Goal: Transaction & Acquisition: Book appointment/travel/reservation

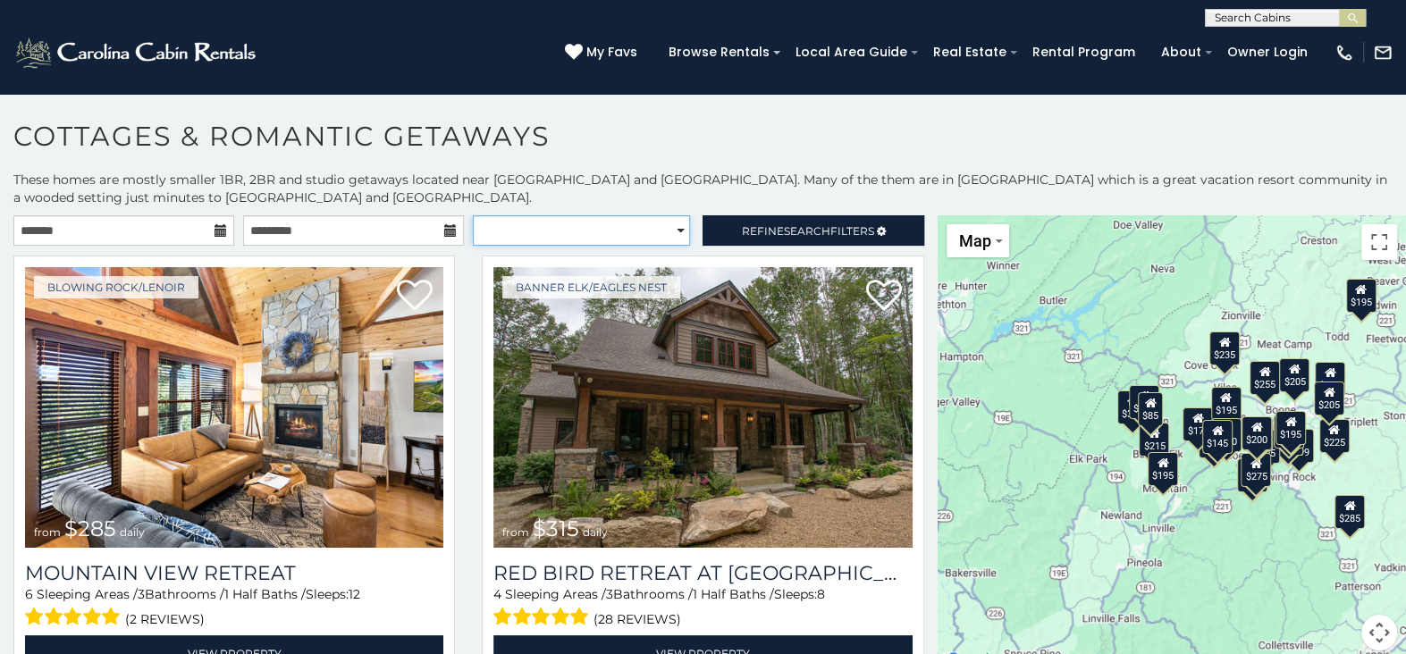
click at [669, 232] on select "**********" at bounding box center [581, 230] width 217 height 30
click at [473, 215] on select "**********" at bounding box center [581, 230] width 217 height 30
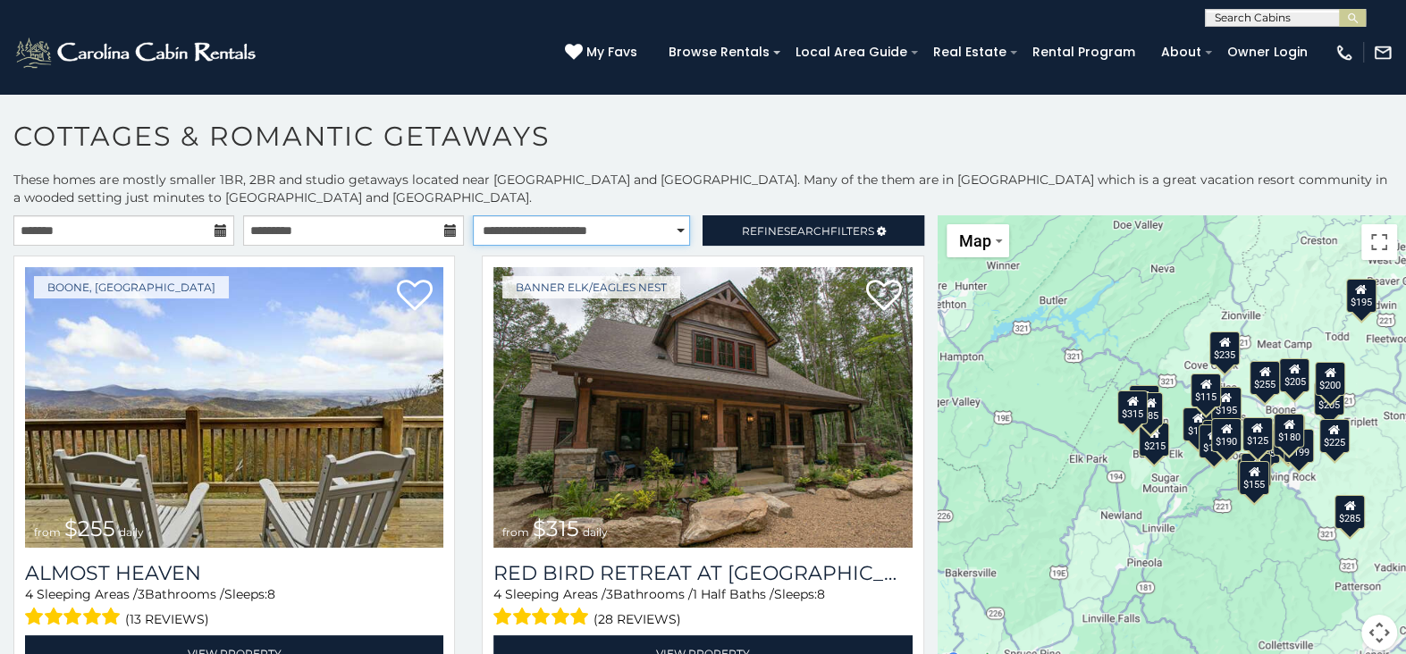
click at [663, 228] on select "**********" at bounding box center [581, 230] width 217 height 30
select select "*********"
click at [473, 215] on select "**********" at bounding box center [581, 230] width 217 height 30
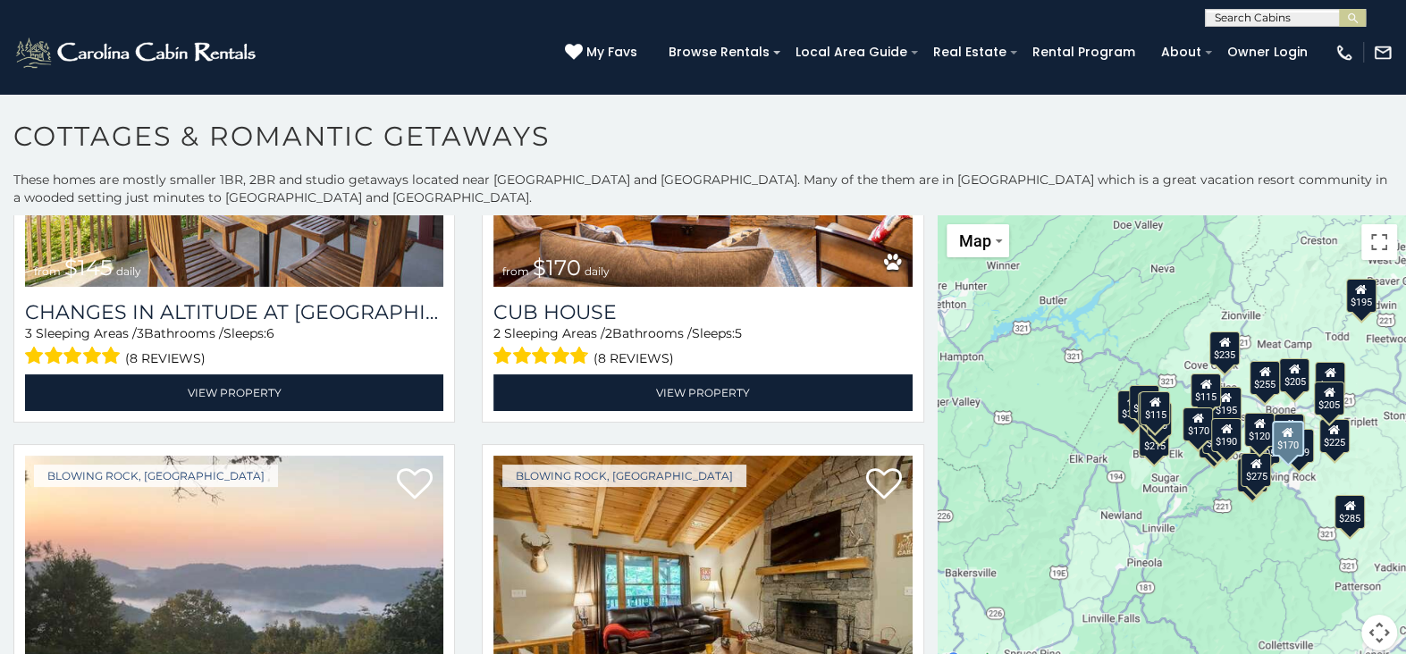
scroll to position [1073, 0]
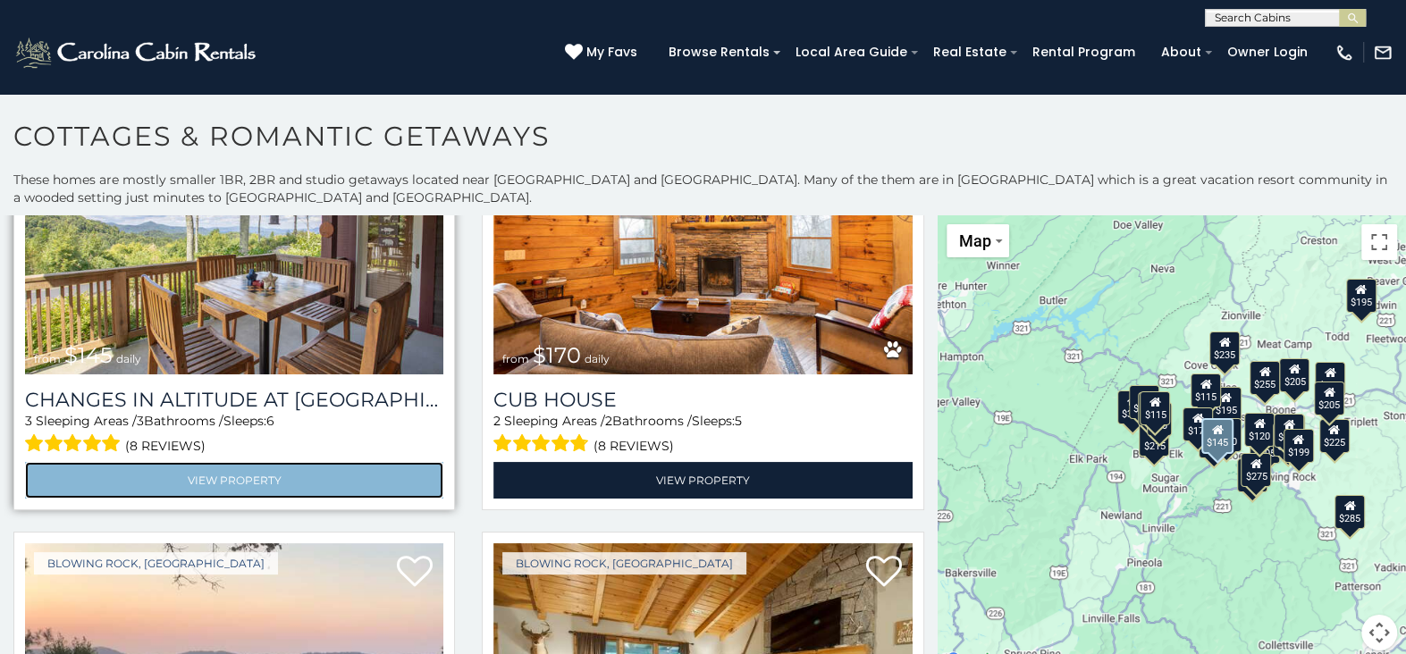
click at [253, 462] on link "View Property" at bounding box center [234, 480] width 418 height 37
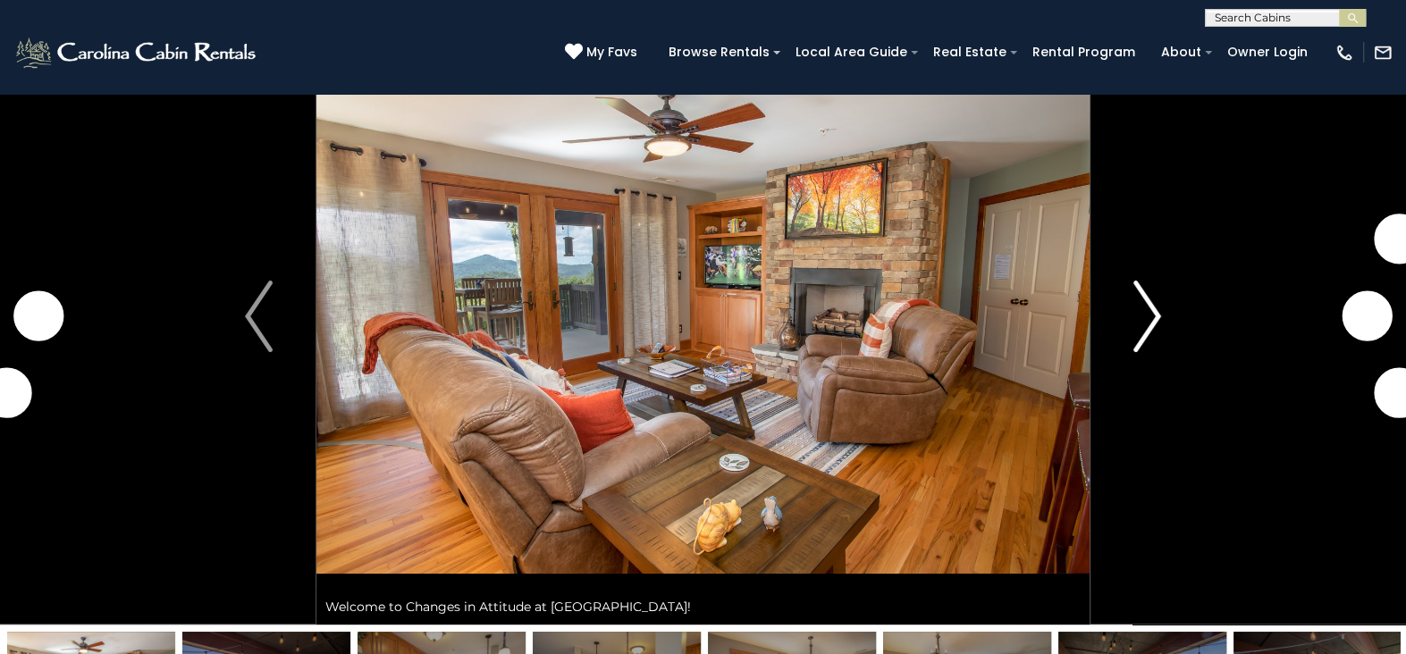
scroll to position [89, 0]
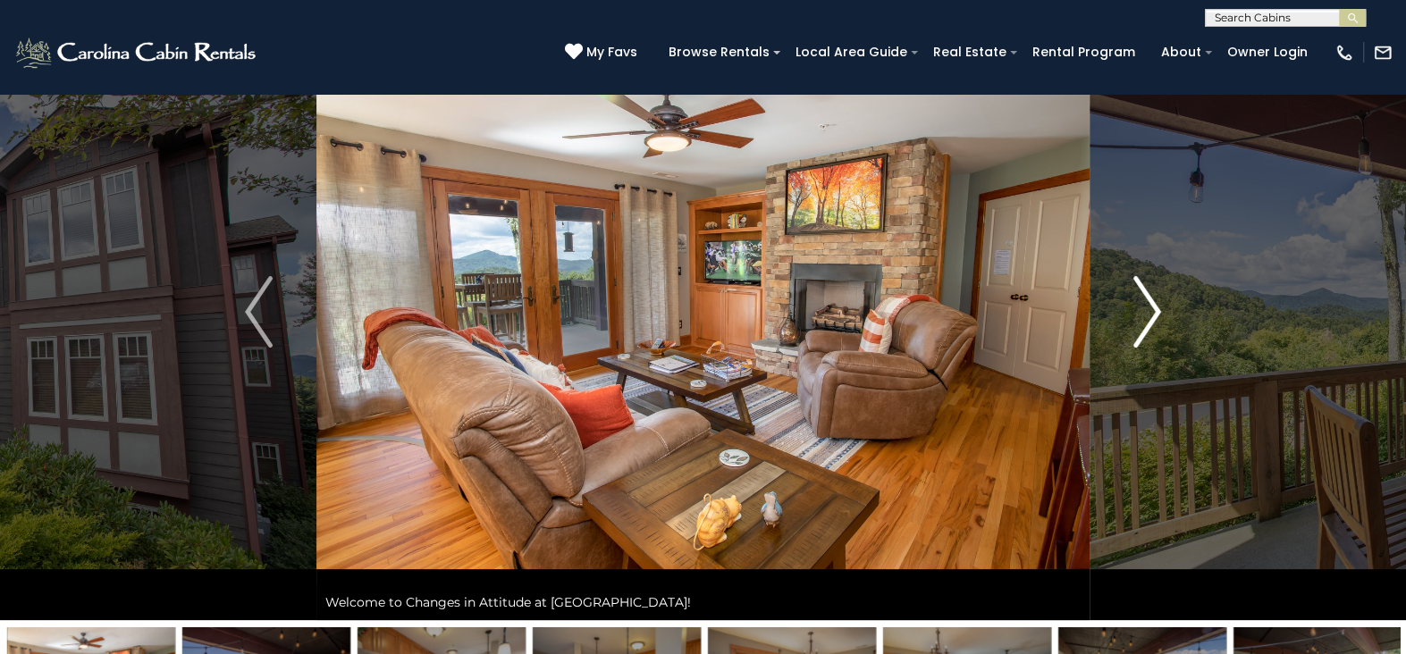
click at [1149, 308] on img "Next" at bounding box center [1147, 312] width 27 height 72
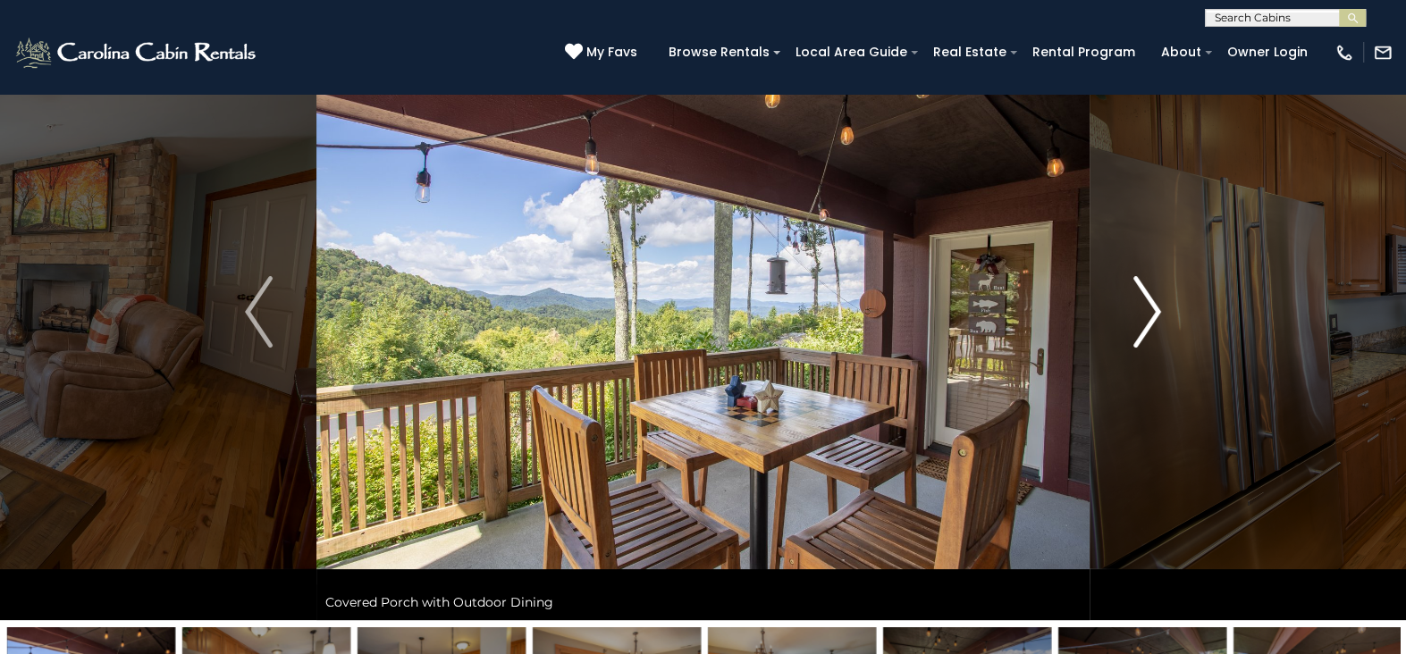
click at [1149, 308] on img "Next" at bounding box center [1147, 312] width 27 height 72
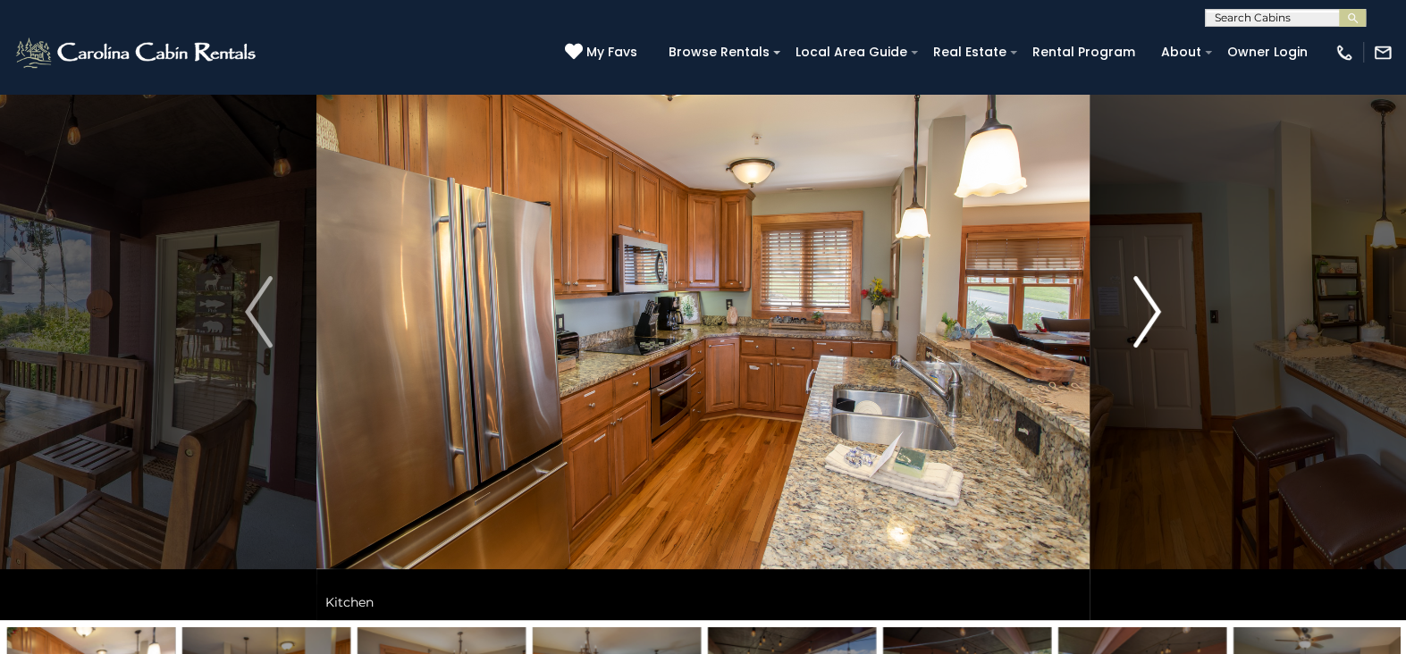
click at [1149, 308] on img "Next" at bounding box center [1147, 312] width 27 height 72
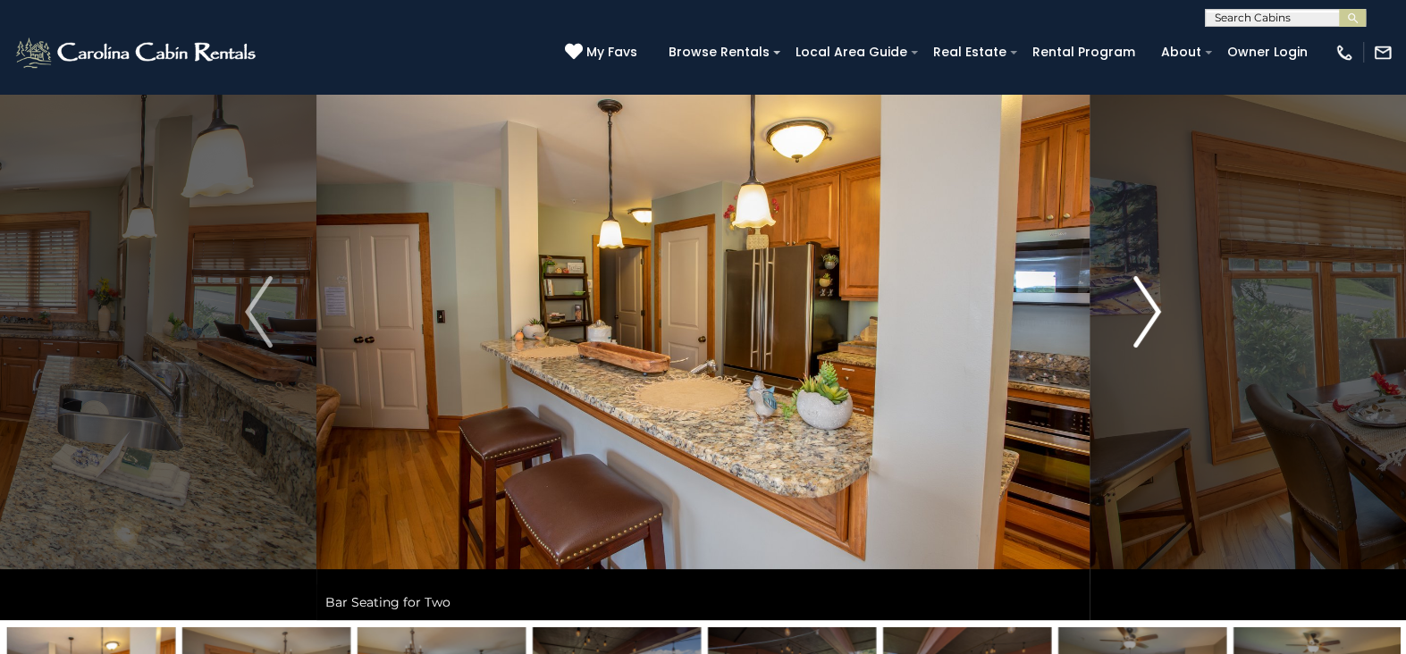
click at [1149, 308] on img "Next" at bounding box center [1147, 312] width 27 height 72
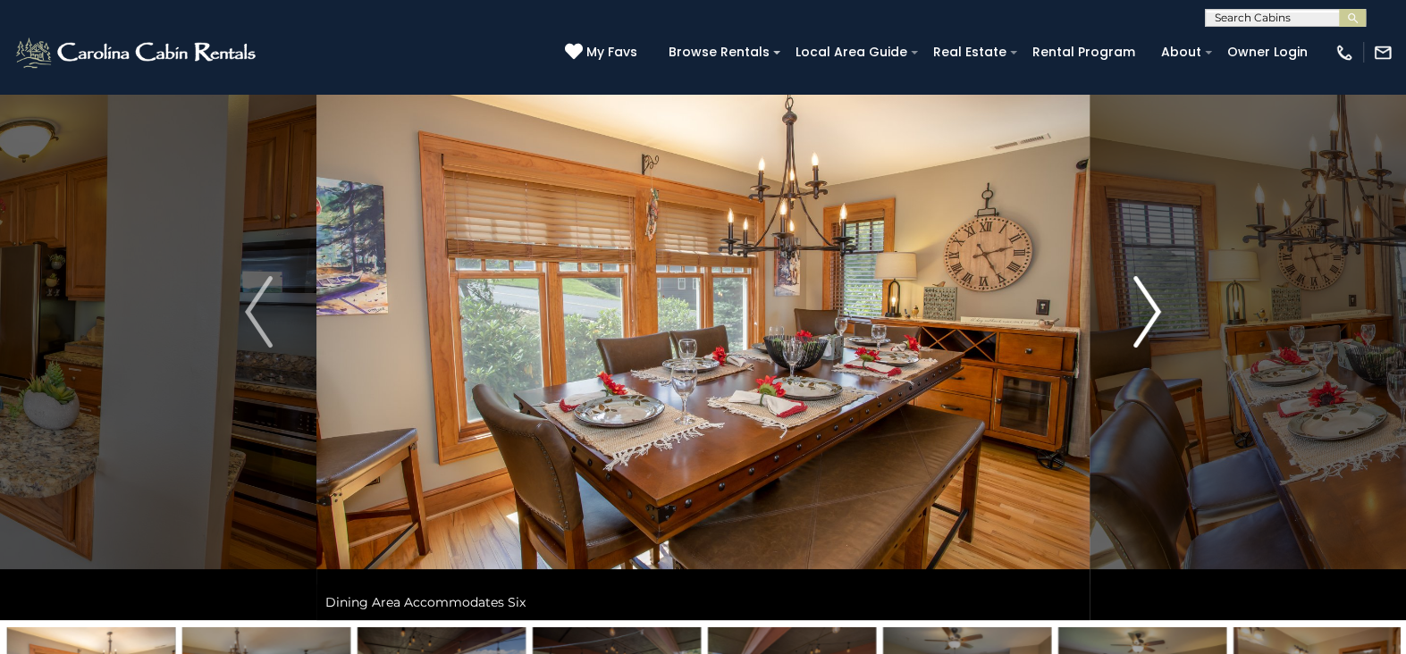
click at [1149, 308] on img "Next" at bounding box center [1147, 312] width 27 height 72
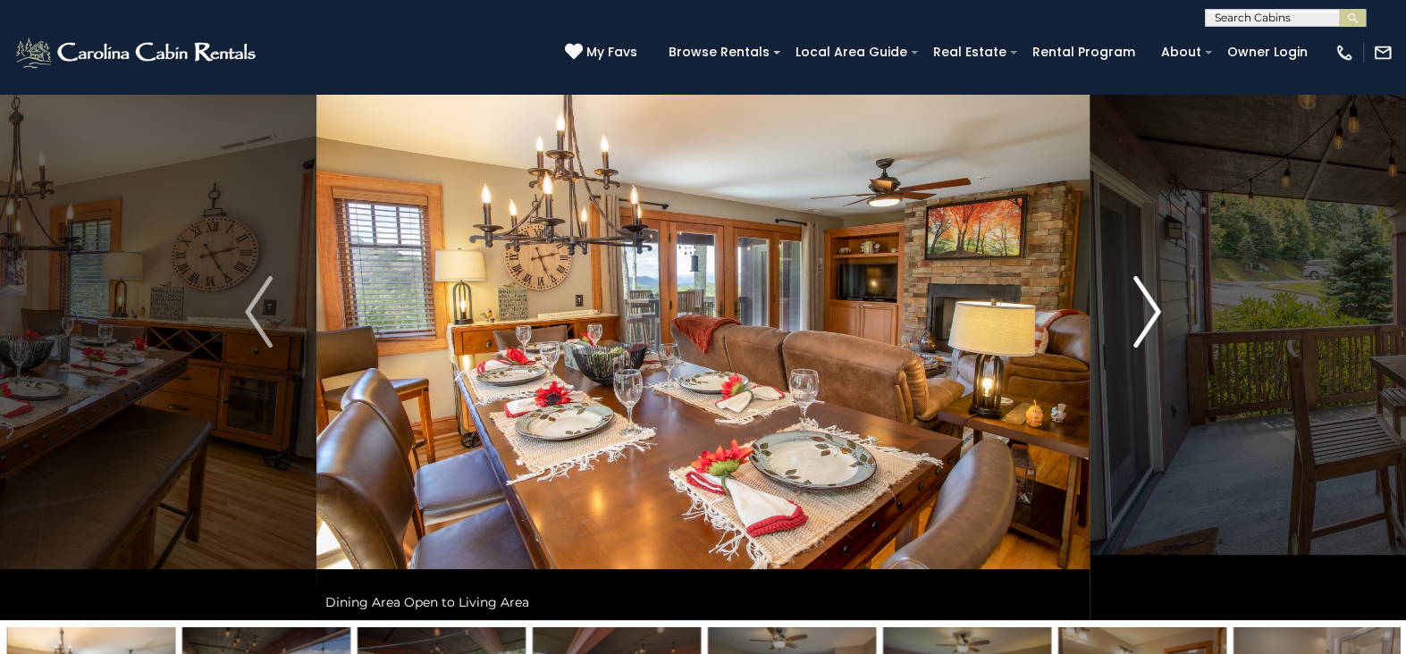
click at [1149, 308] on img "Next" at bounding box center [1147, 312] width 27 height 72
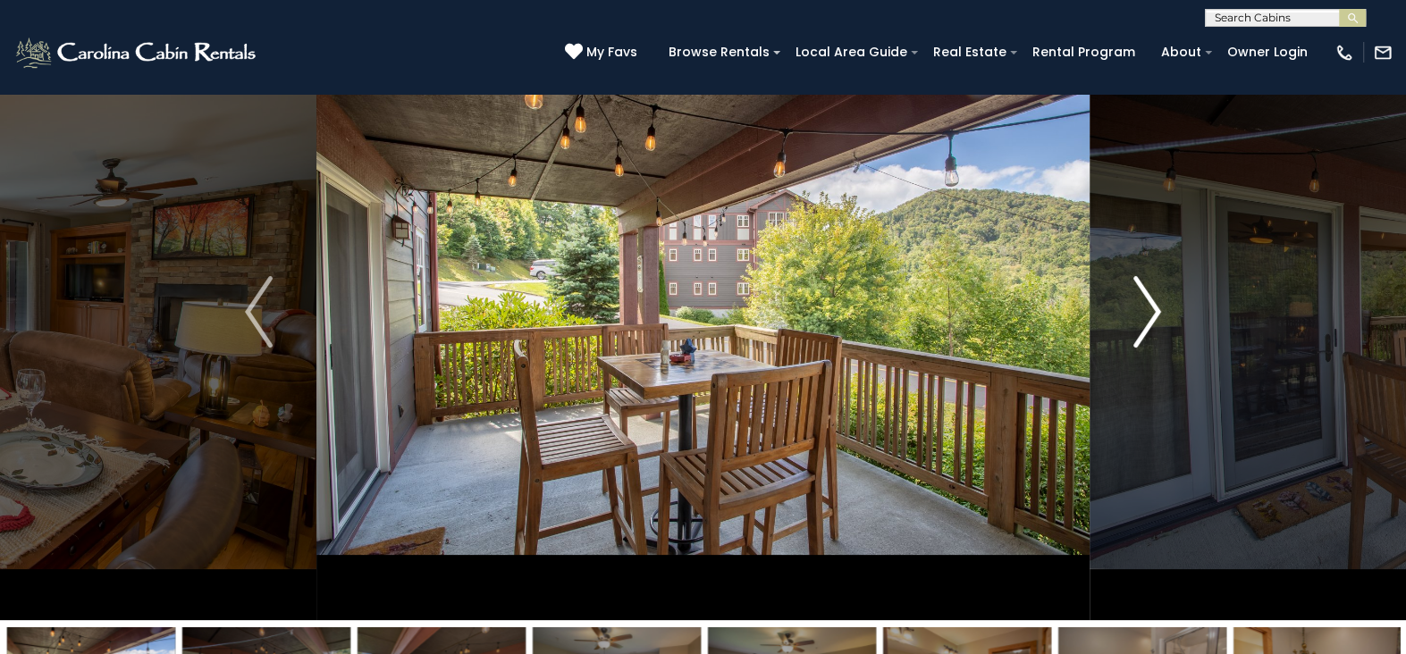
click at [1149, 308] on img "Next" at bounding box center [1147, 312] width 27 height 72
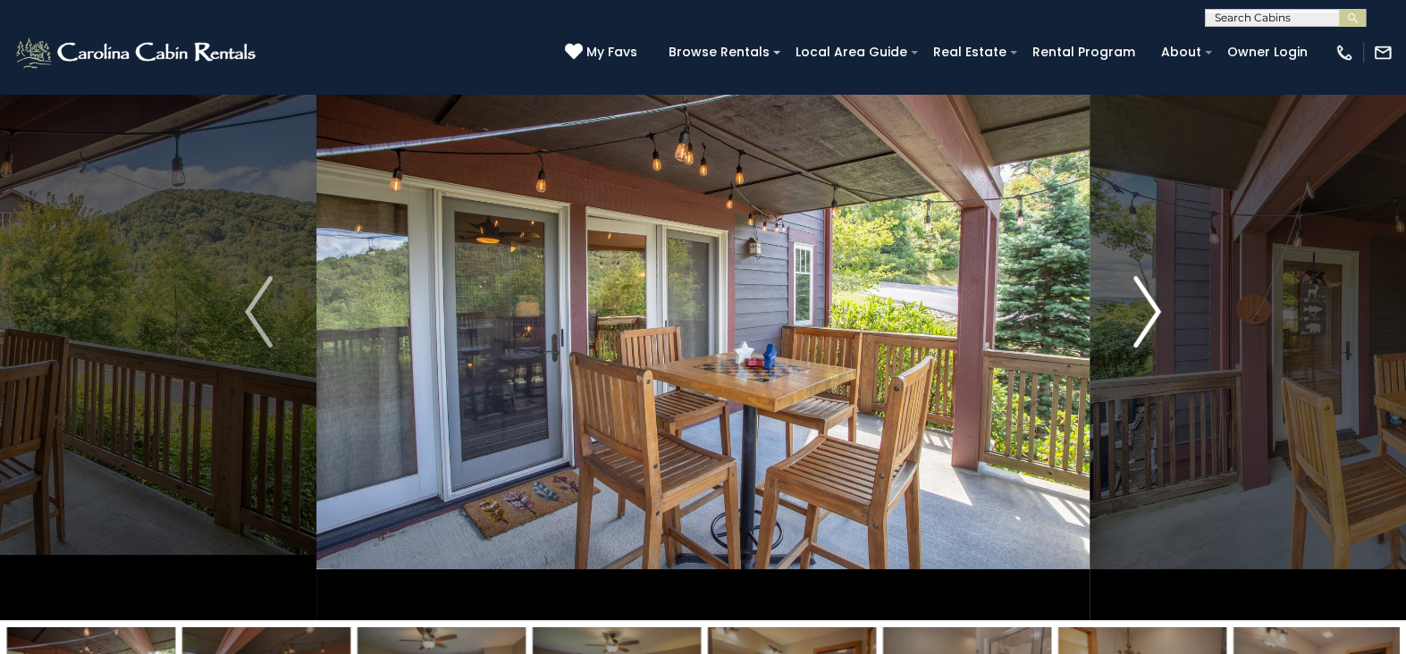
click at [1149, 308] on img "Next" at bounding box center [1147, 312] width 27 height 72
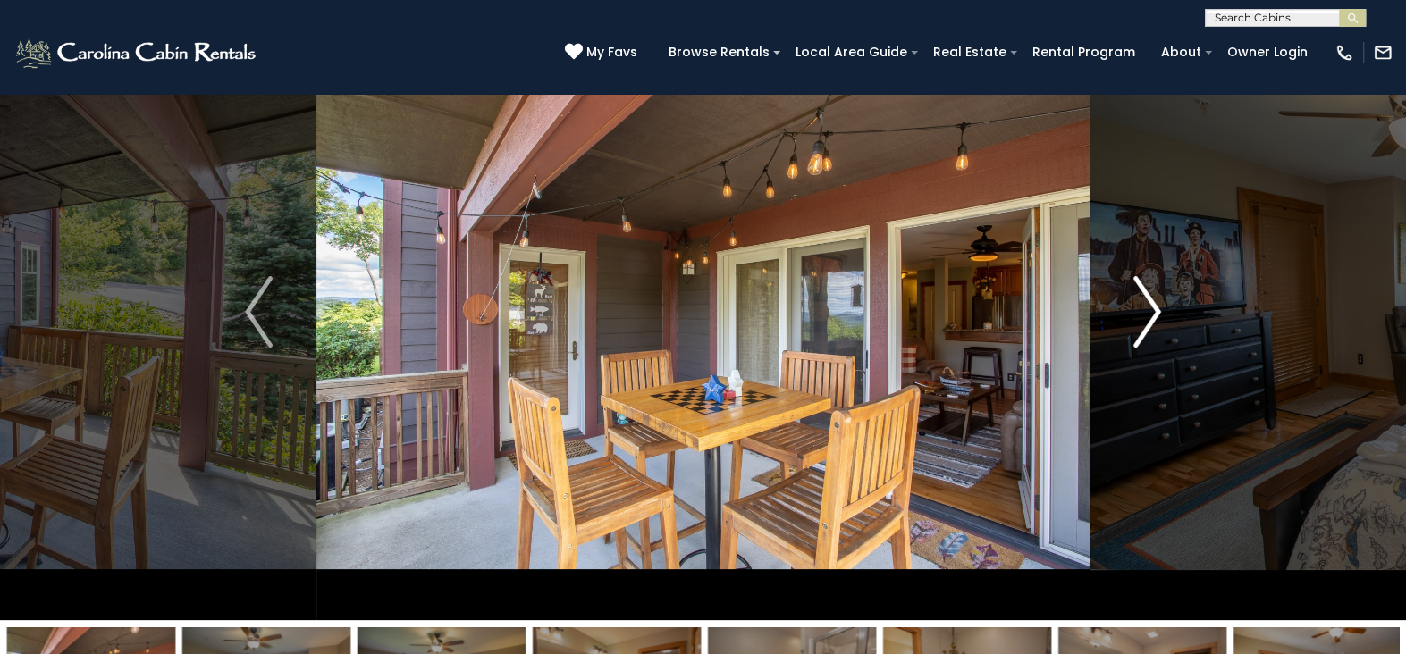
click at [1149, 308] on img "Next" at bounding box center [1147, 312] width 27 height 72
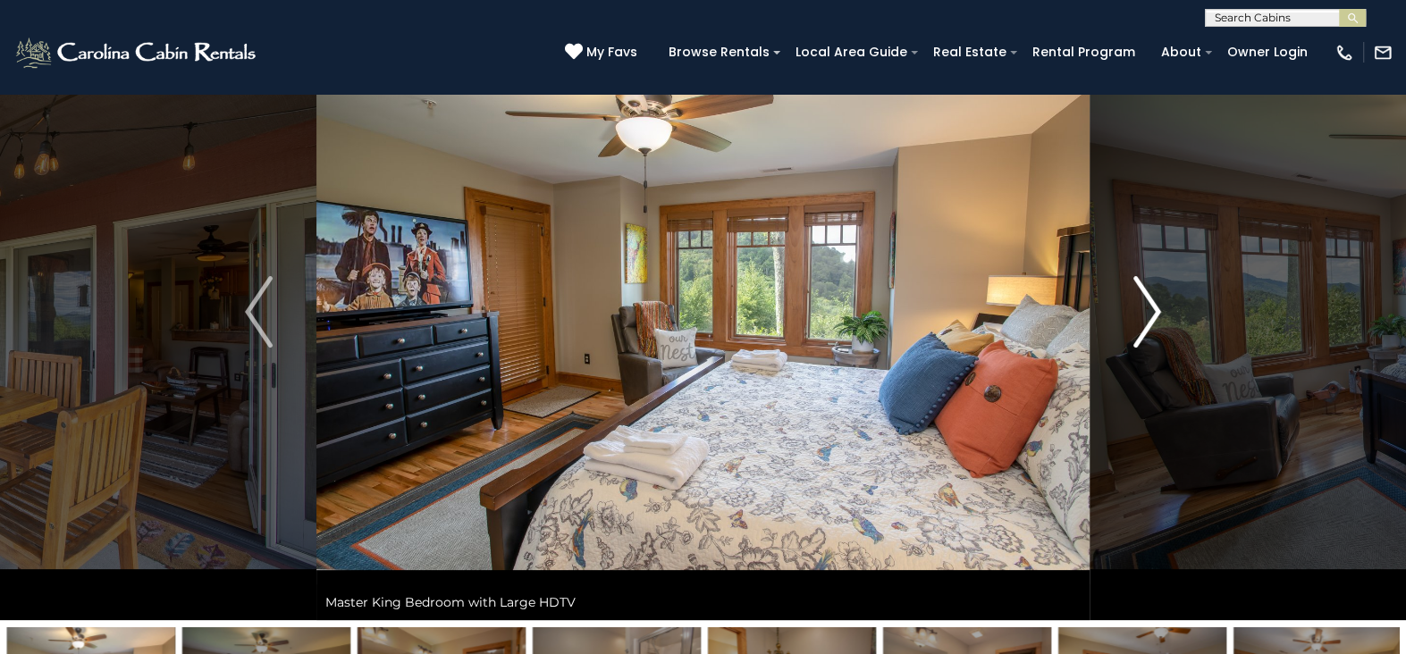
click at [1149, 308] on img "Next" at bounding box center [1147, 312] width 27 height 72
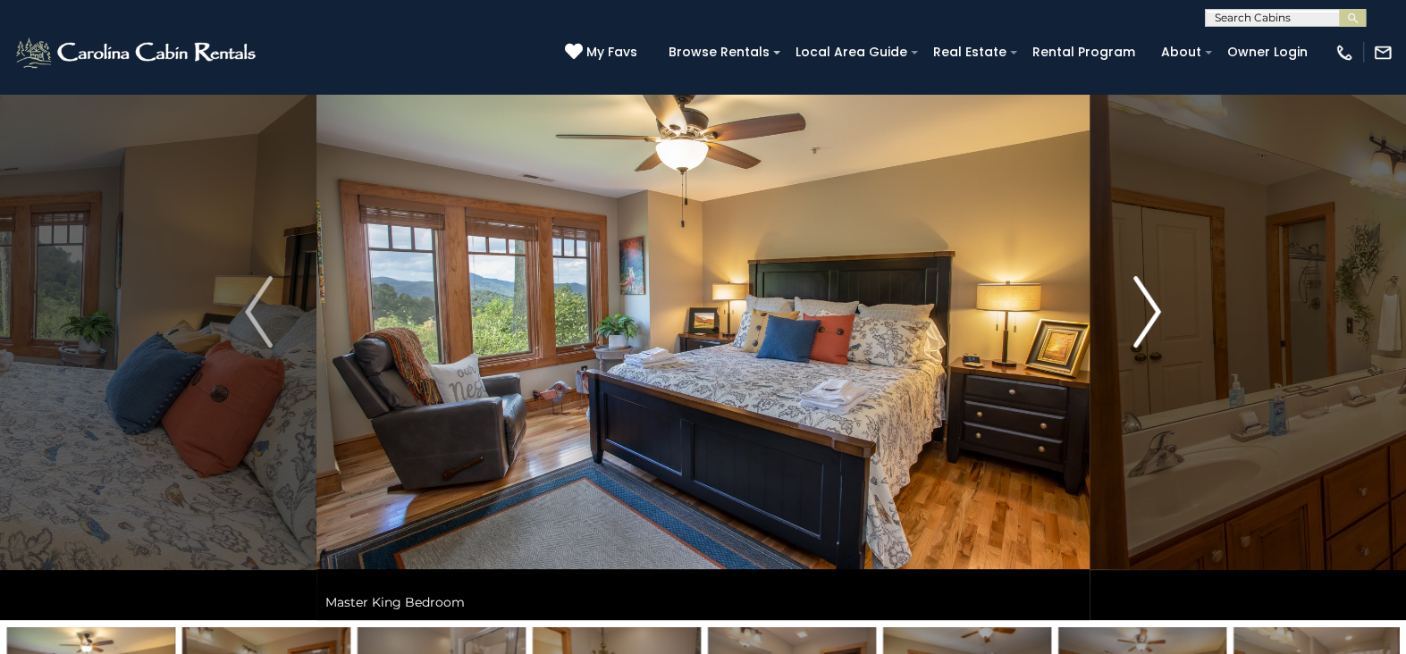
click at [1149, 308] on img "Next" at bounding box center [1147, 312] width 27 height 72
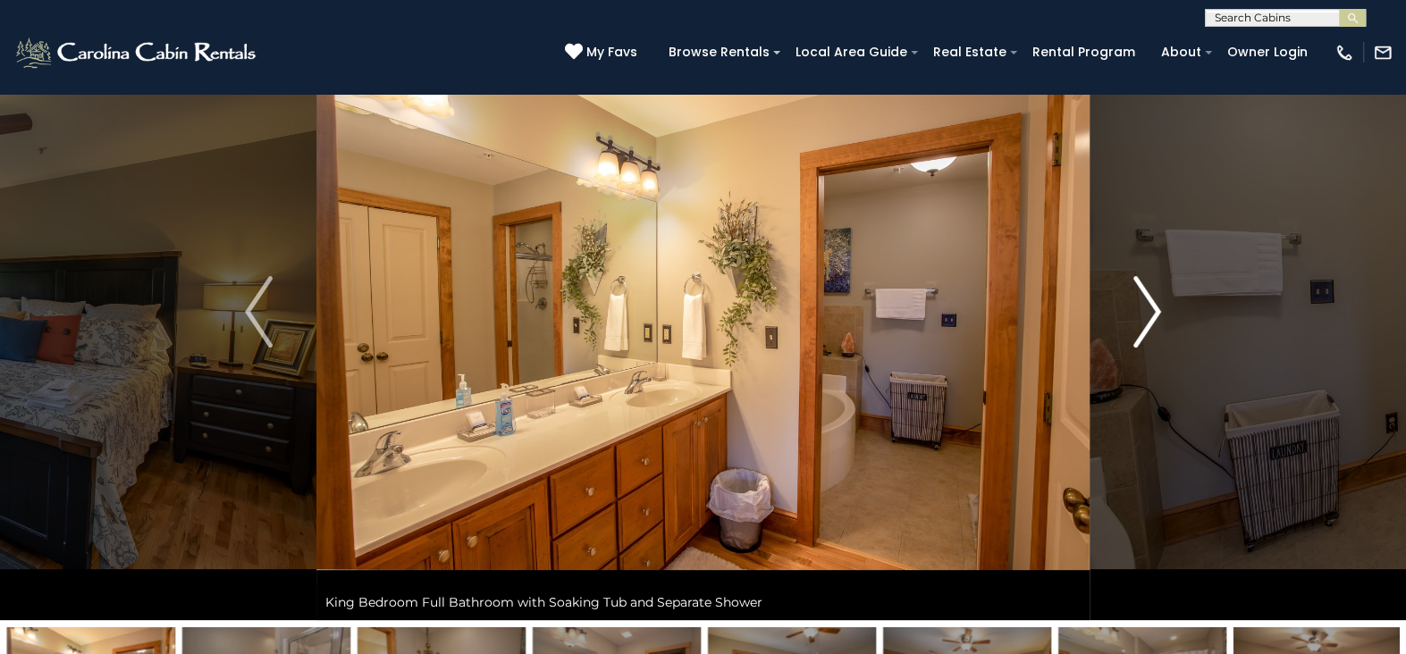
click at [1149, 308] on img "Next" at bounding box center [1147, 312] width 27 height 72
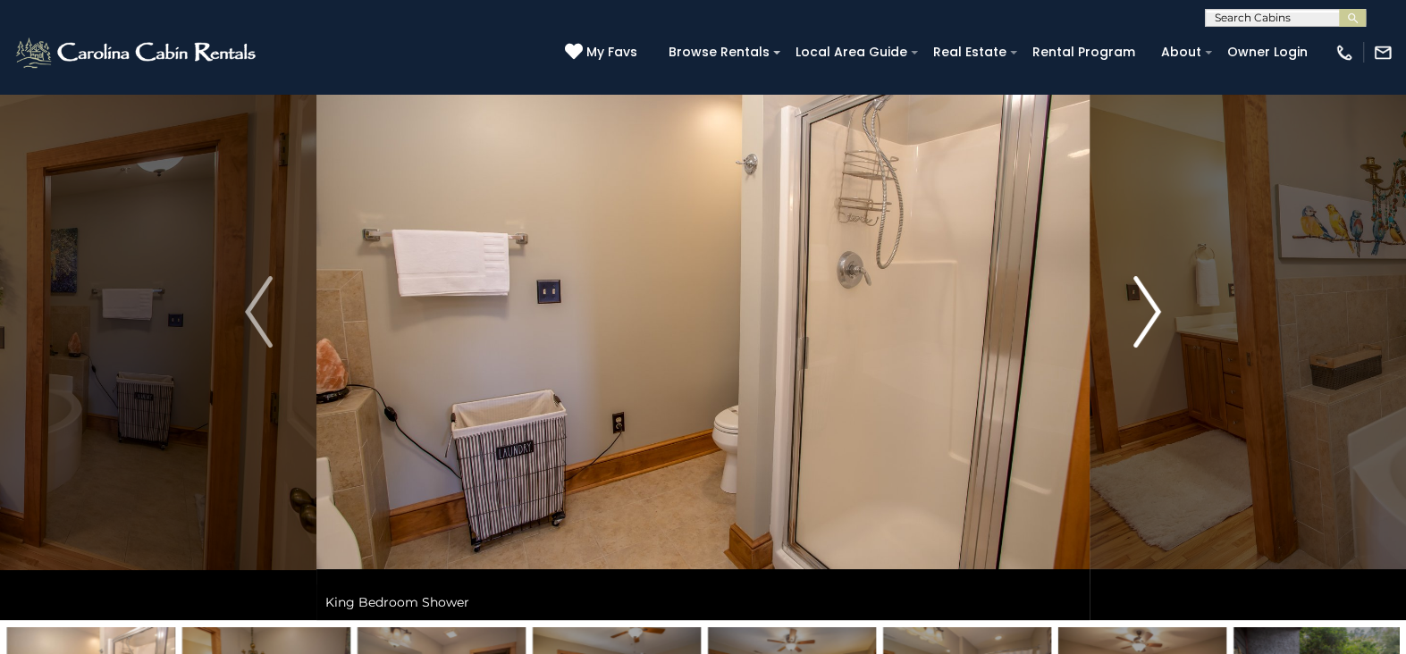
click at [1149, 308] on img "Next" at bounding box center [1147, 312] width 27 height 72
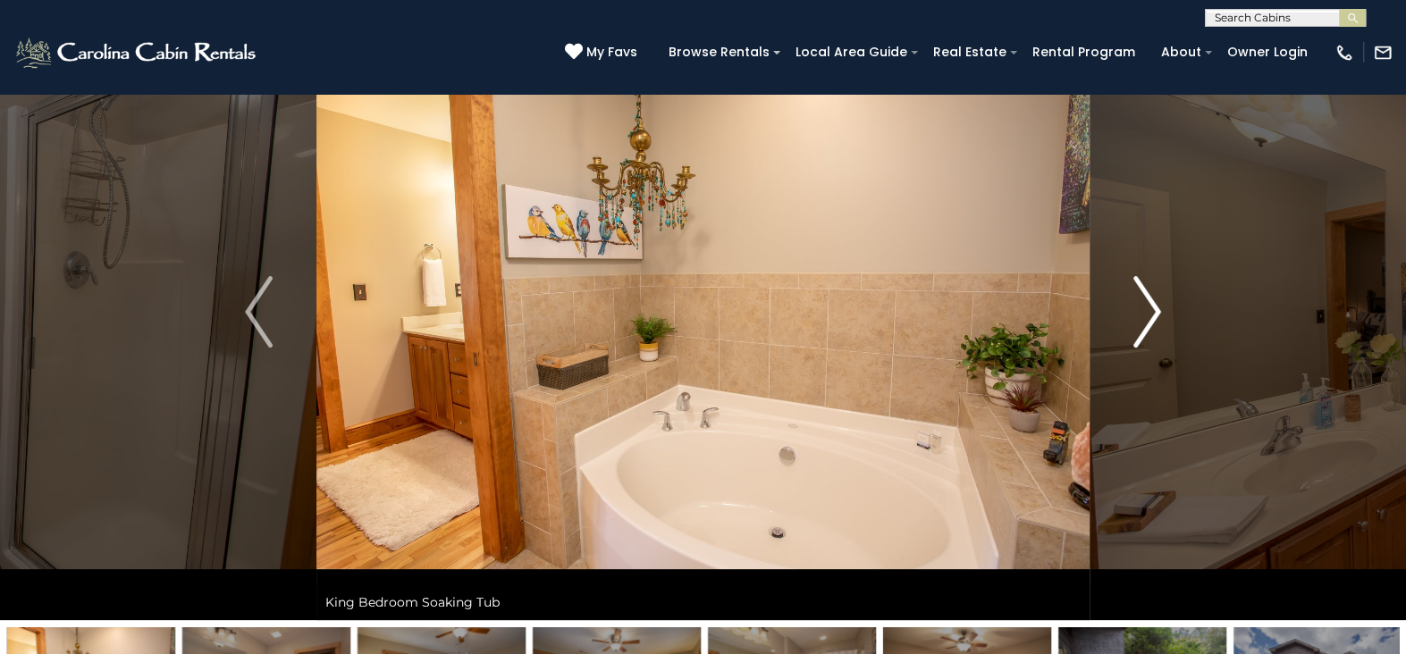
click at [1149, 308] on img "Next" at bounding box center [1147, 312] width 27 height 72
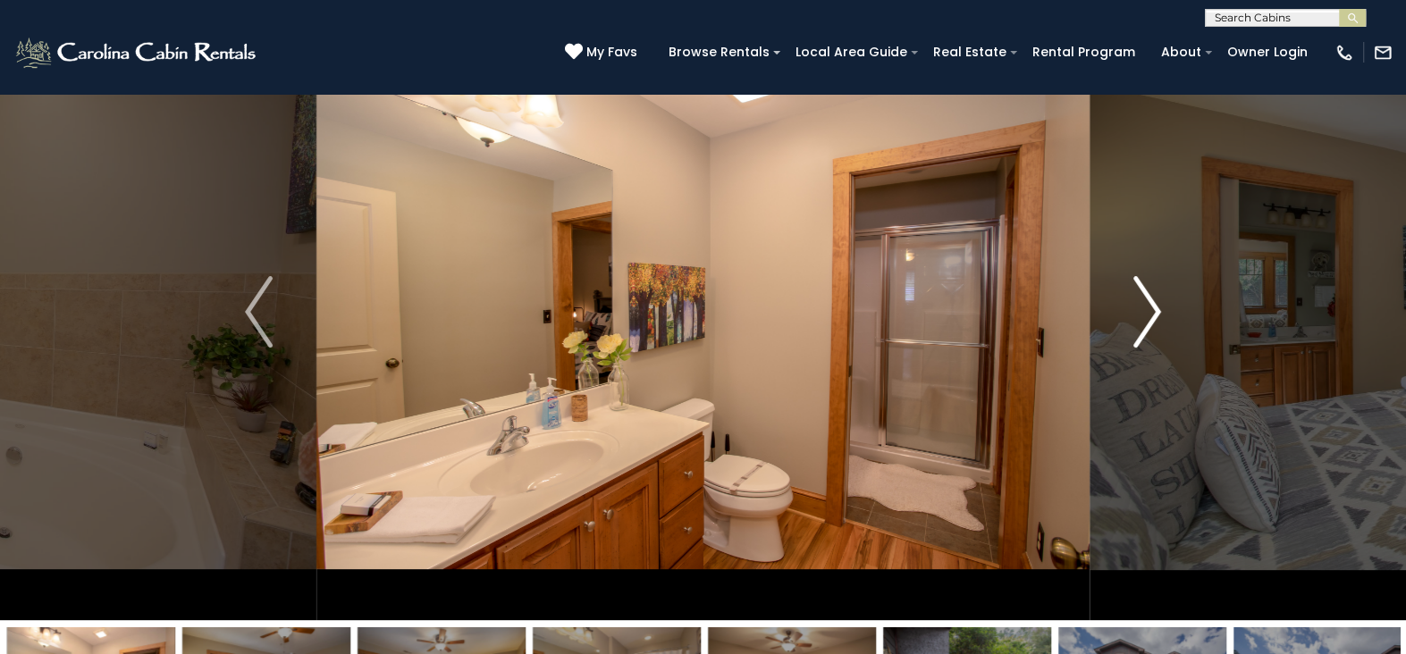
click at [1149, 308] on img "Next" at bounding box center [1147, 312] width 27 height 72
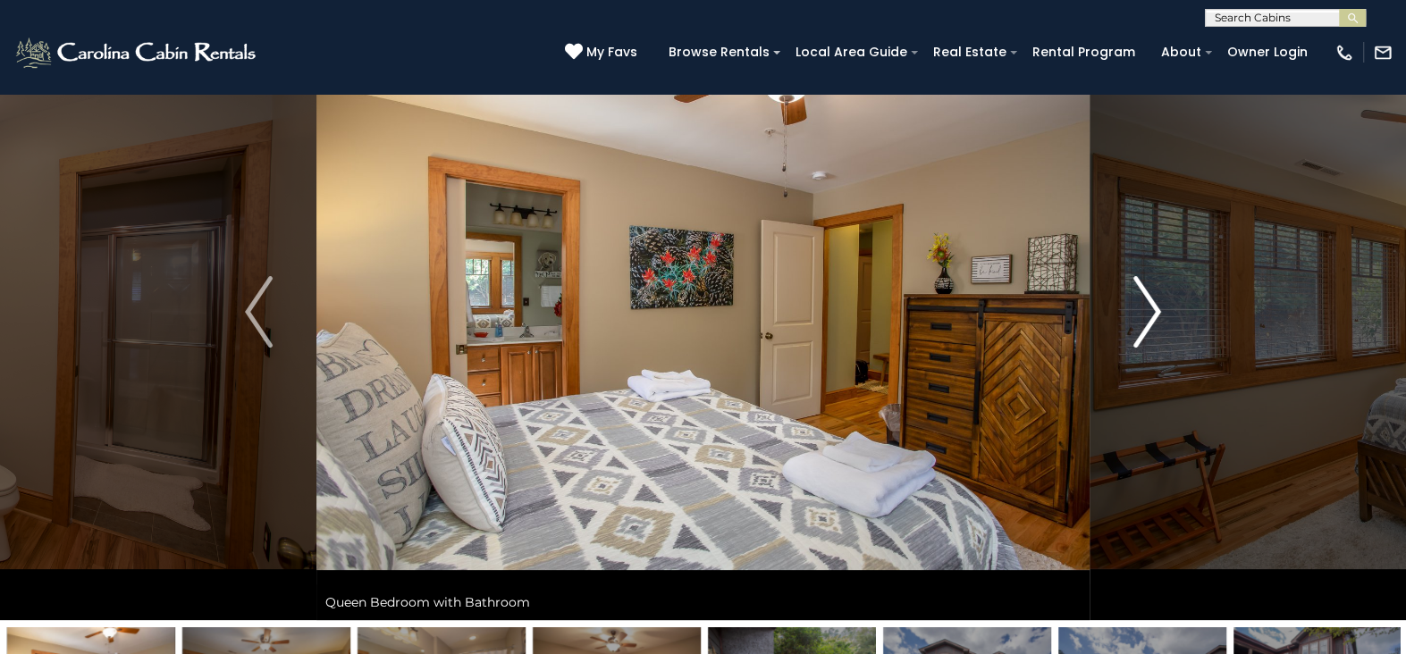
click at [1149, 308] on img "Next" at bounding box center [1147, 312] width 27 height 72
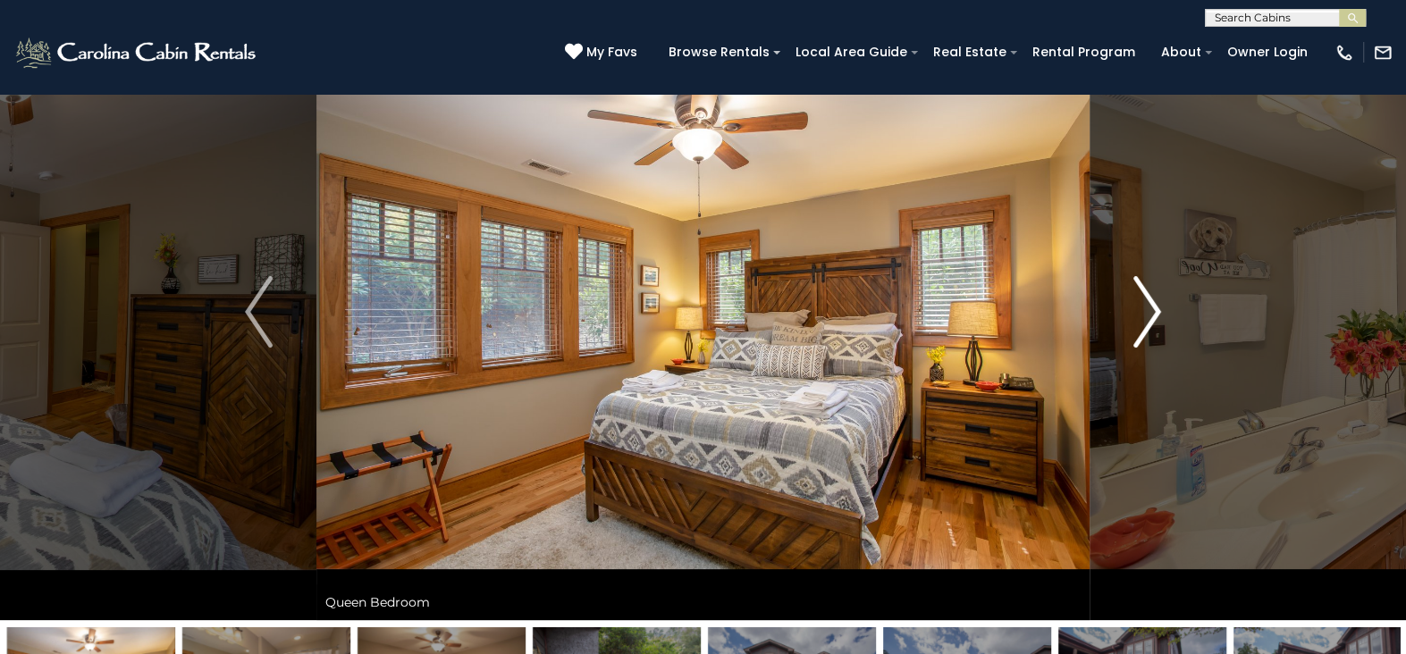
click at [1149, 308] on img "Next" at bounding box center [1147, 312] width 27 height 72
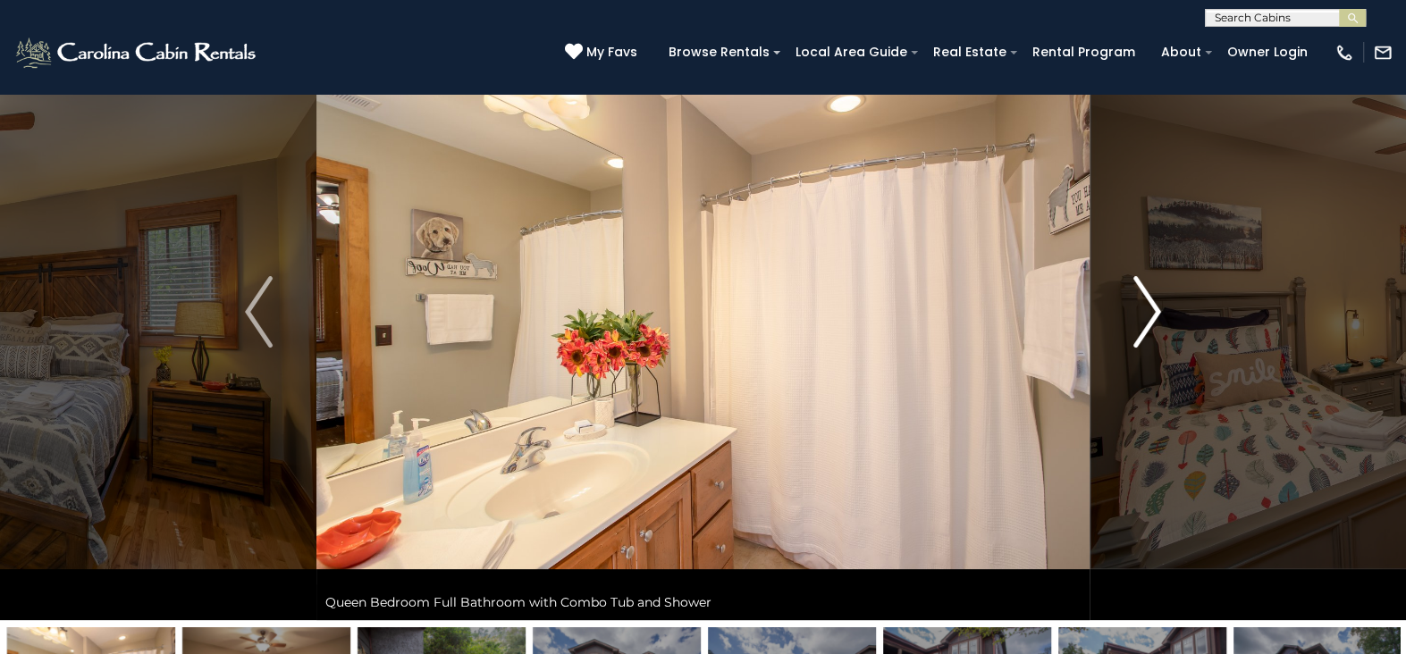
click at [1149, 308] on img "Next" at bounding box center [1147, 312] width 27 height 72
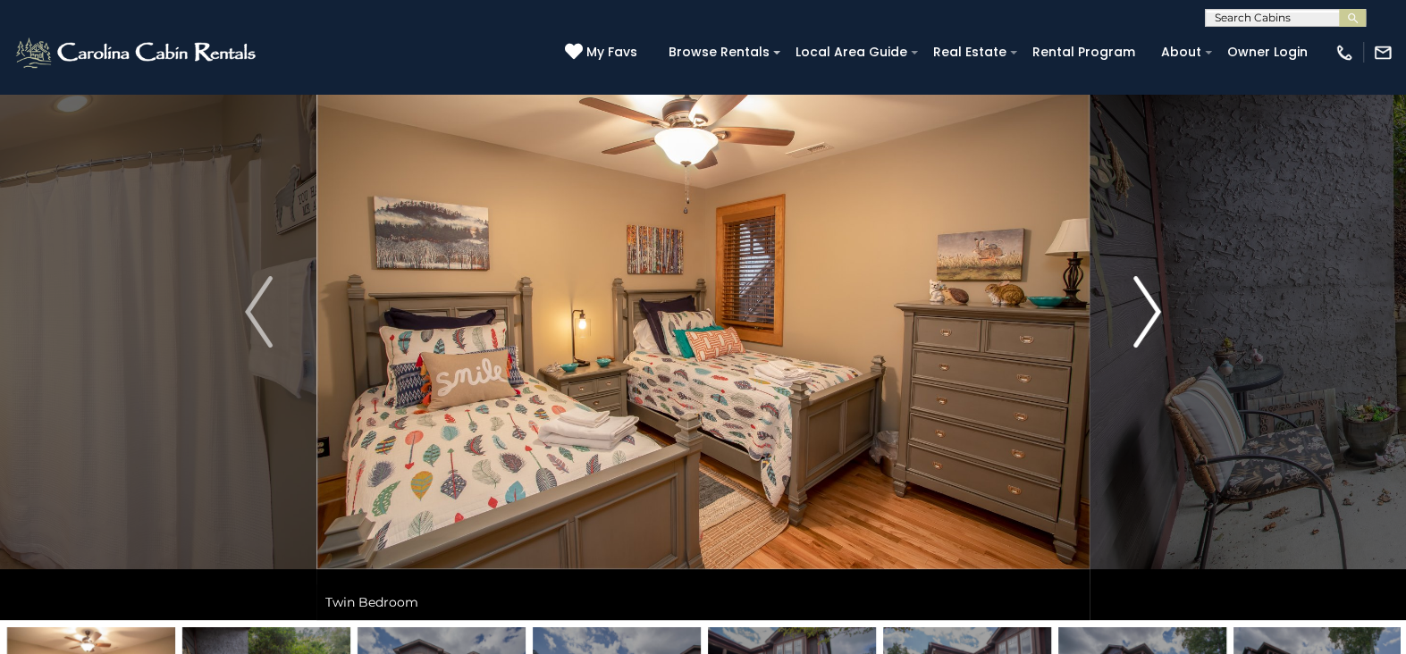
click at [1149, 308] on img "Next" at bounding box center [1147, 312] width 27 height 72
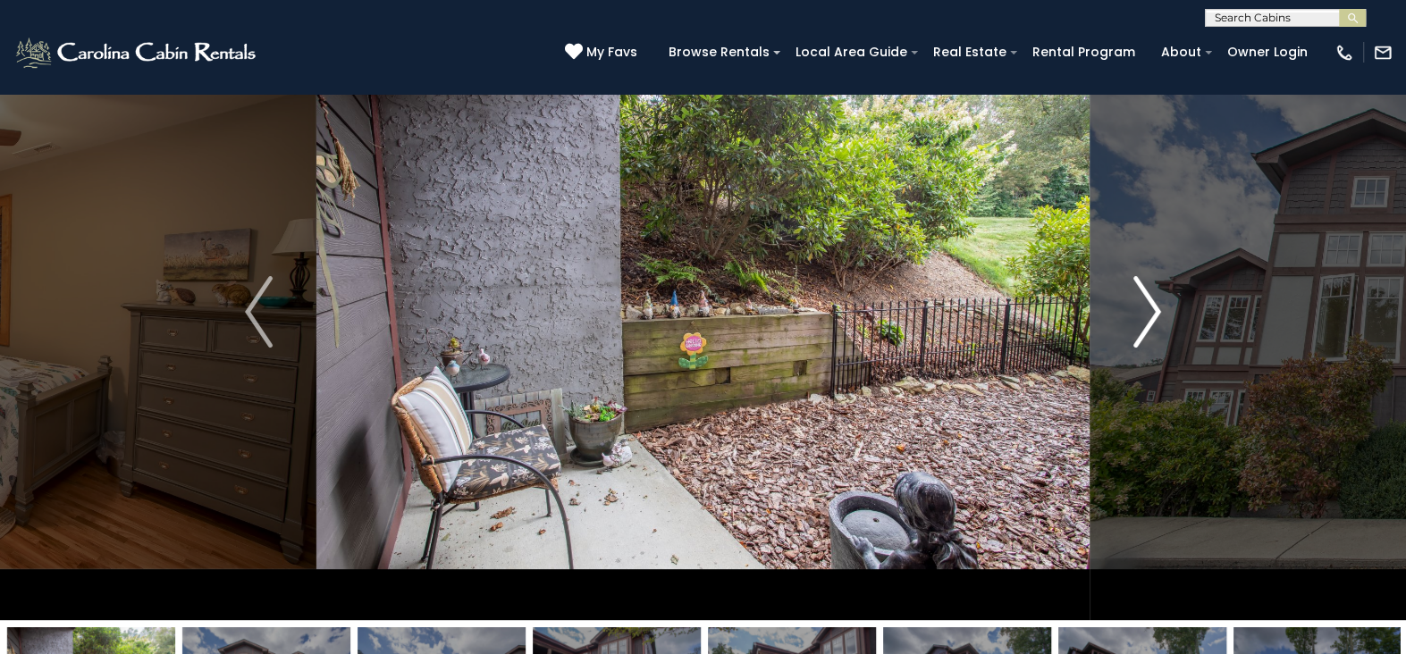
click at [1149, 308] on img "Next" at bounding box center [1147, 312] width 27 height 72
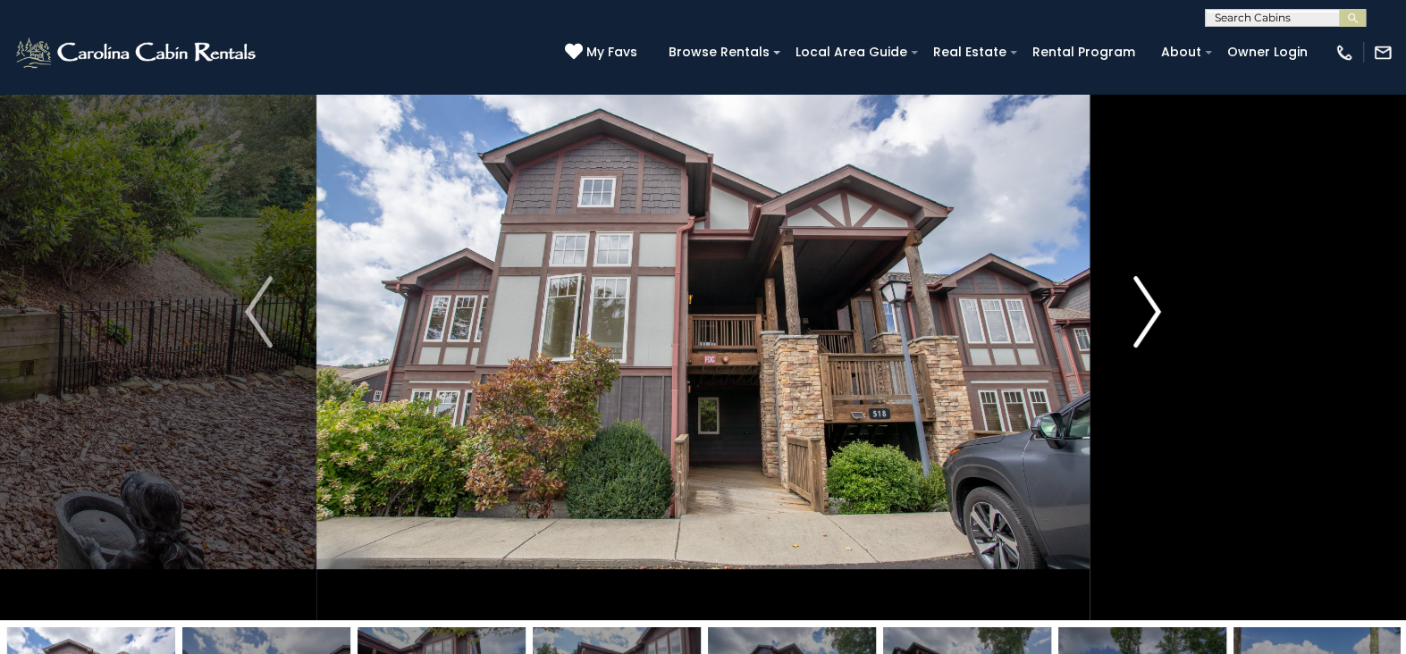
click at [1149, 308] on img "Next" at bounding box center [1147, 312] width 27 height 72
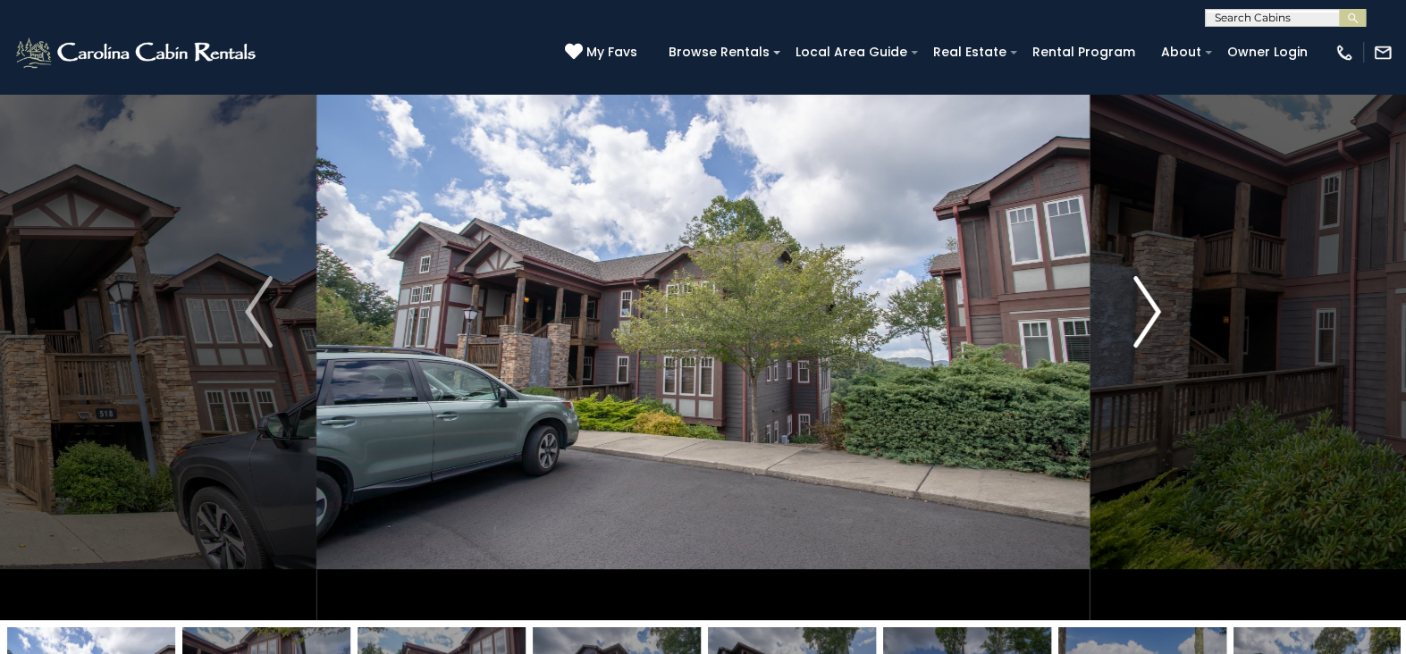
click at [1149, 308] on img "Next" at bounding box center [1147, 312] width 27 height 72
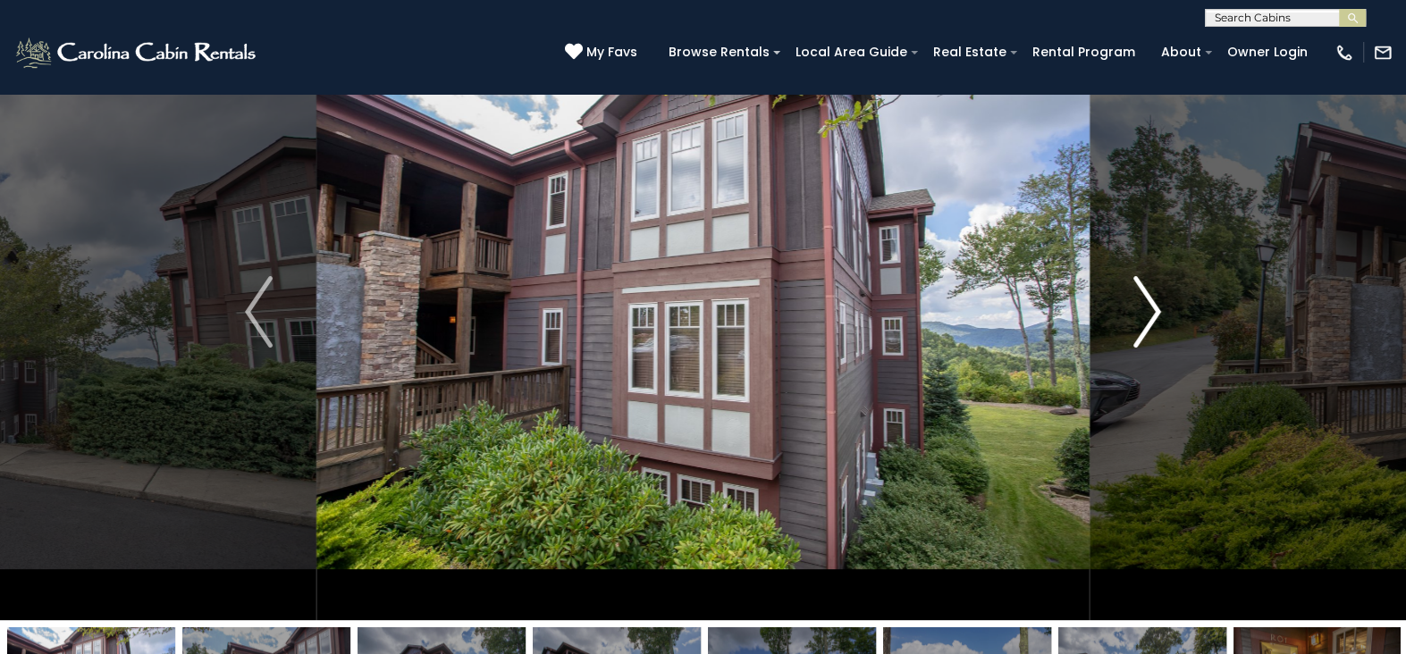
click at [1149, 308] on img "Next" at bounding box center [1147, 312] width 27 height 72
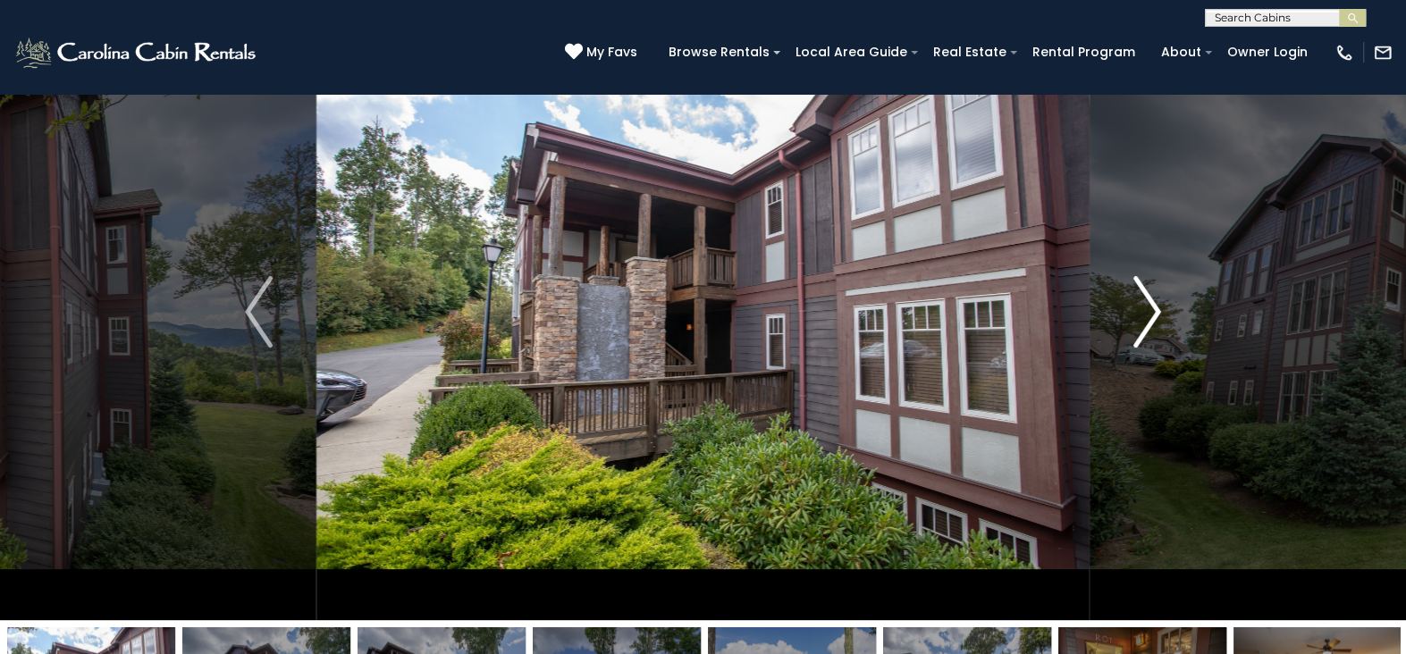
click at [1149, 308] on img "Next" at bounding box center [1147, 312] width 27 height 72
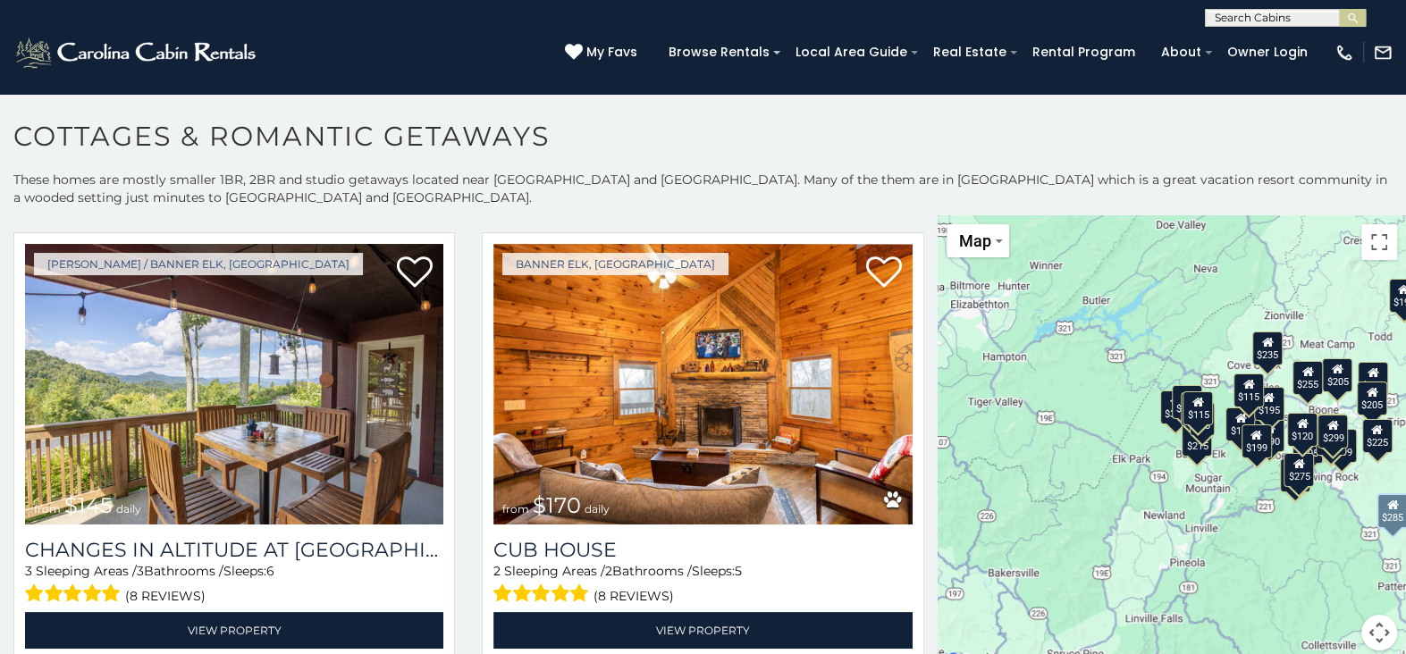
scroll to position [983, 0]
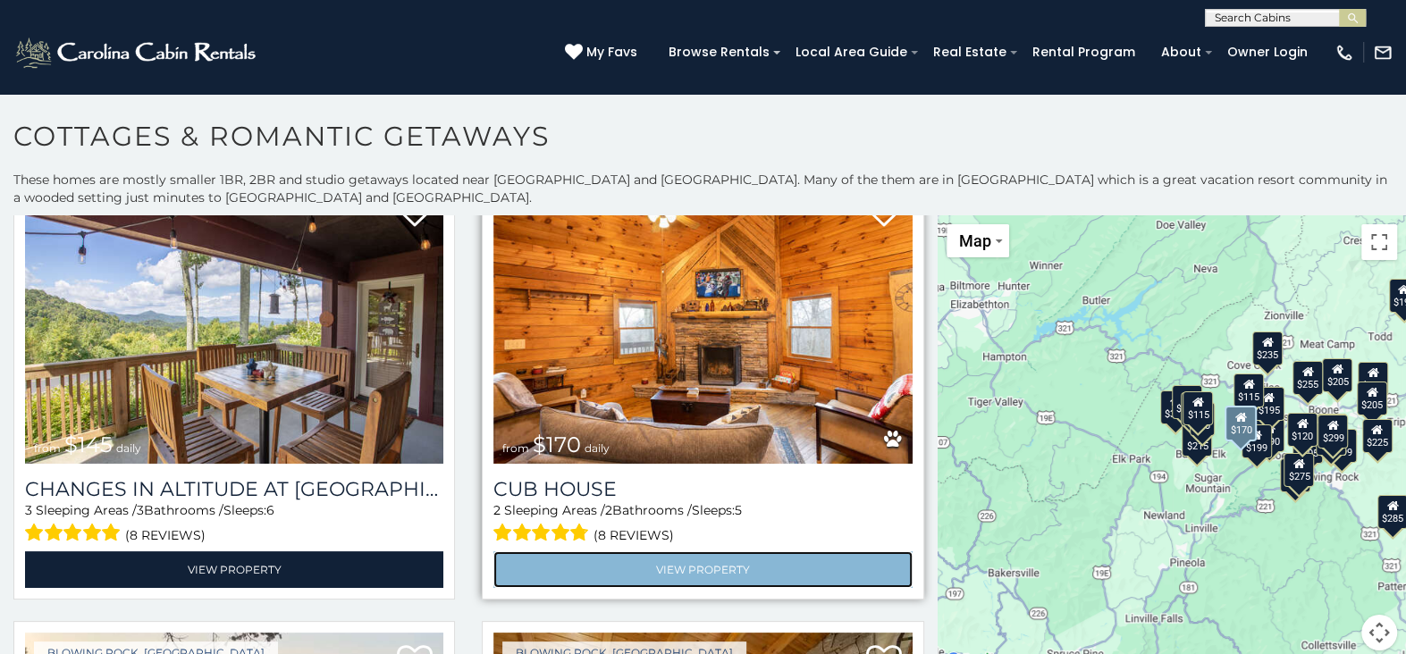
click at [688, 555] on link "View Property" at bounding box center [703, 570] width 418 height 37
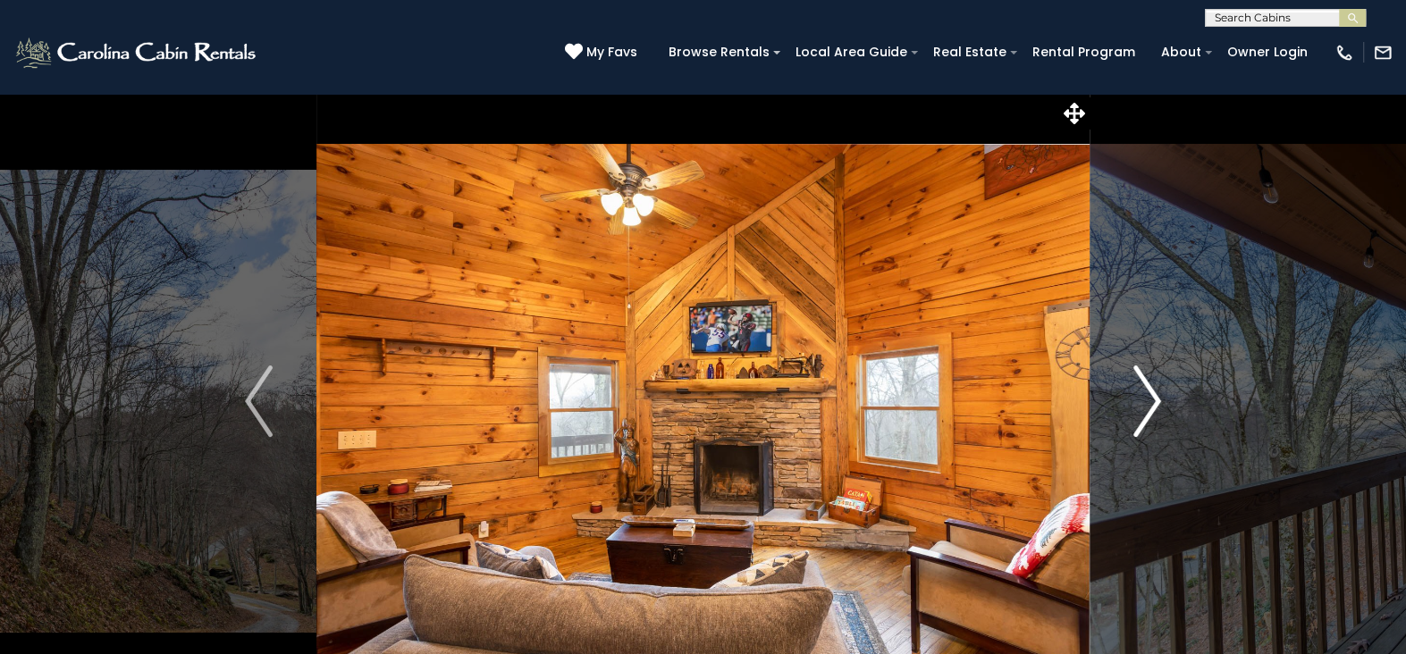
click at [1144, 402] on img "Next" at bounding box center [1147, 402] width 27 height 72
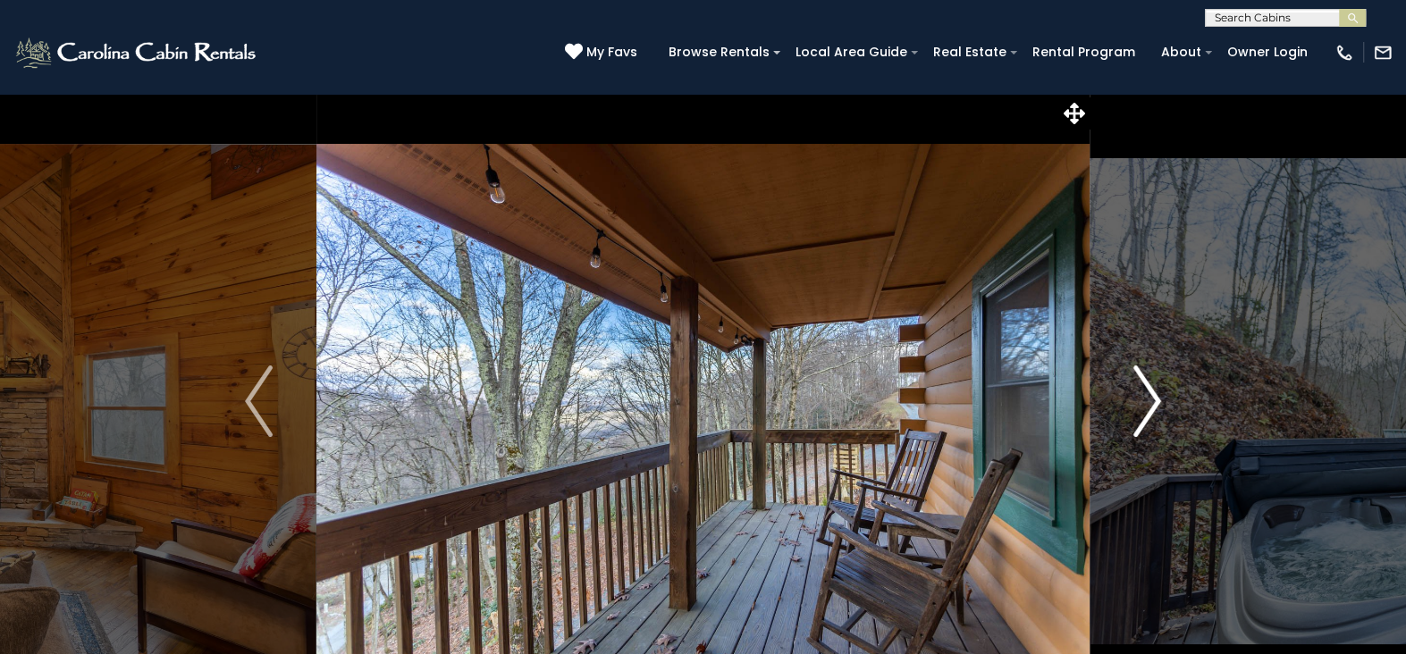
click at [1144, 402] on img "Next" at bounding box center [1147, 402] width 27 height 72
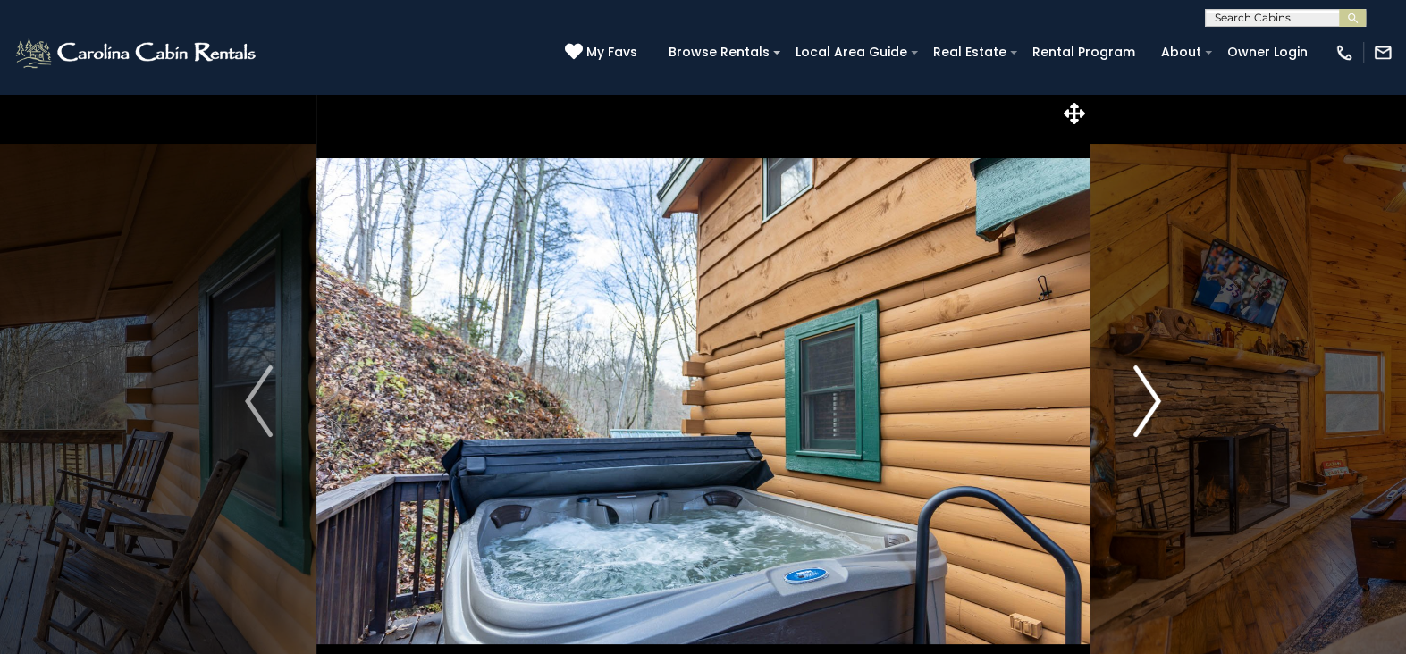
click at [1144, 402] on img "Next" at bounding box center [1147, 402] width 27 height 72
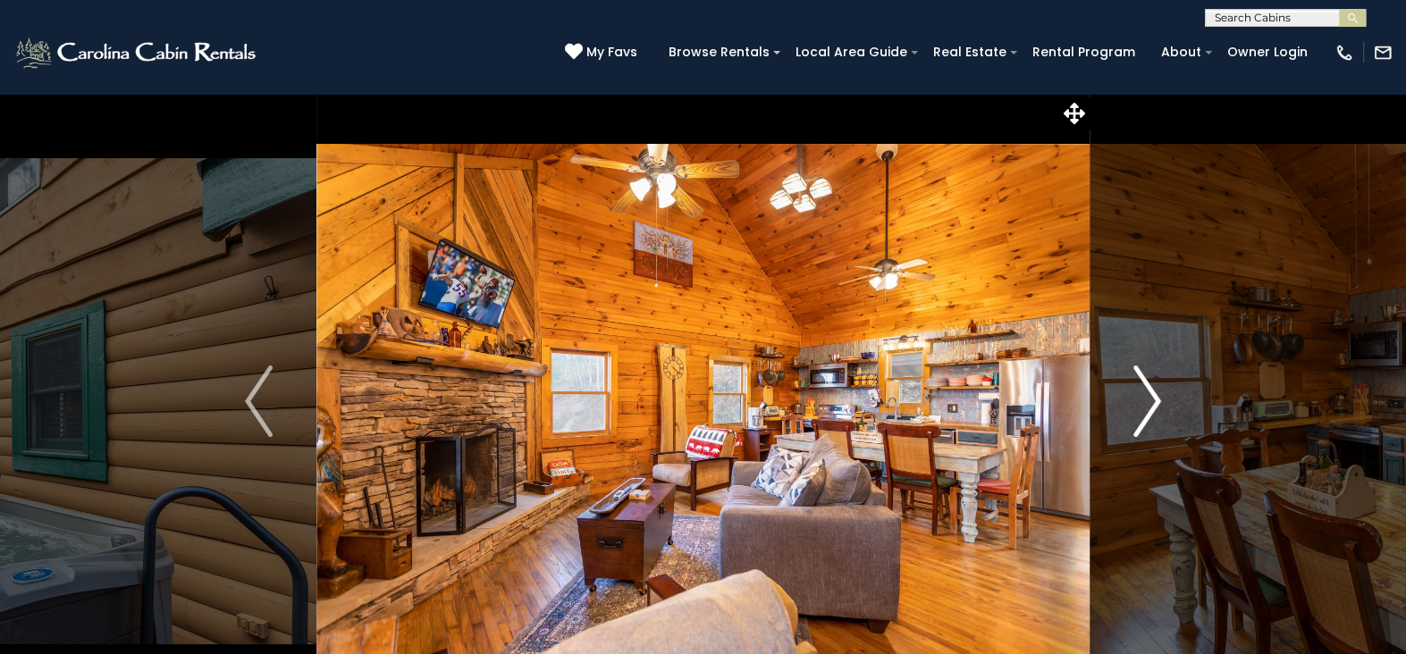
click at [1144, 402] on img "Next" at bounding box center [1147, 402] width 27 height 72
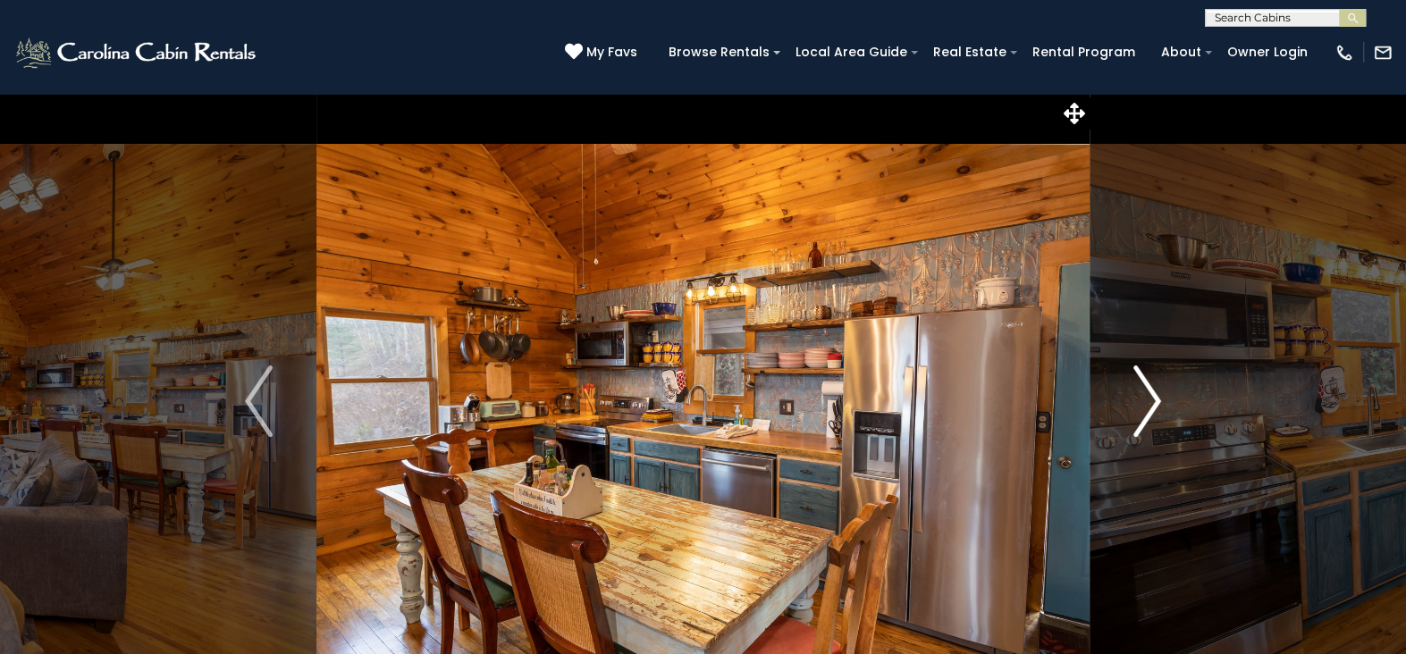
click at [1144, 402] on img "Next" at bounding box center [1147, 402] width 27 height 72
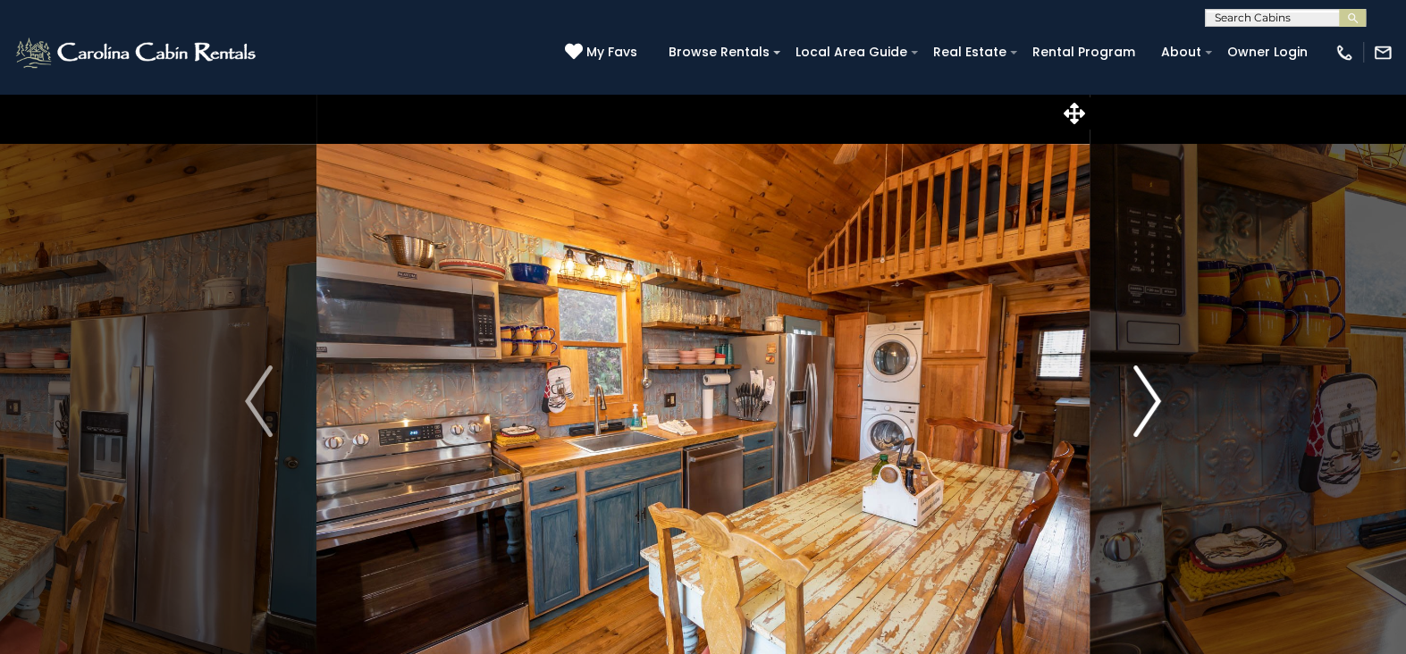
click at [1144, 402] on img "Next" at bounding box center [1147, 402] width 27 height 72
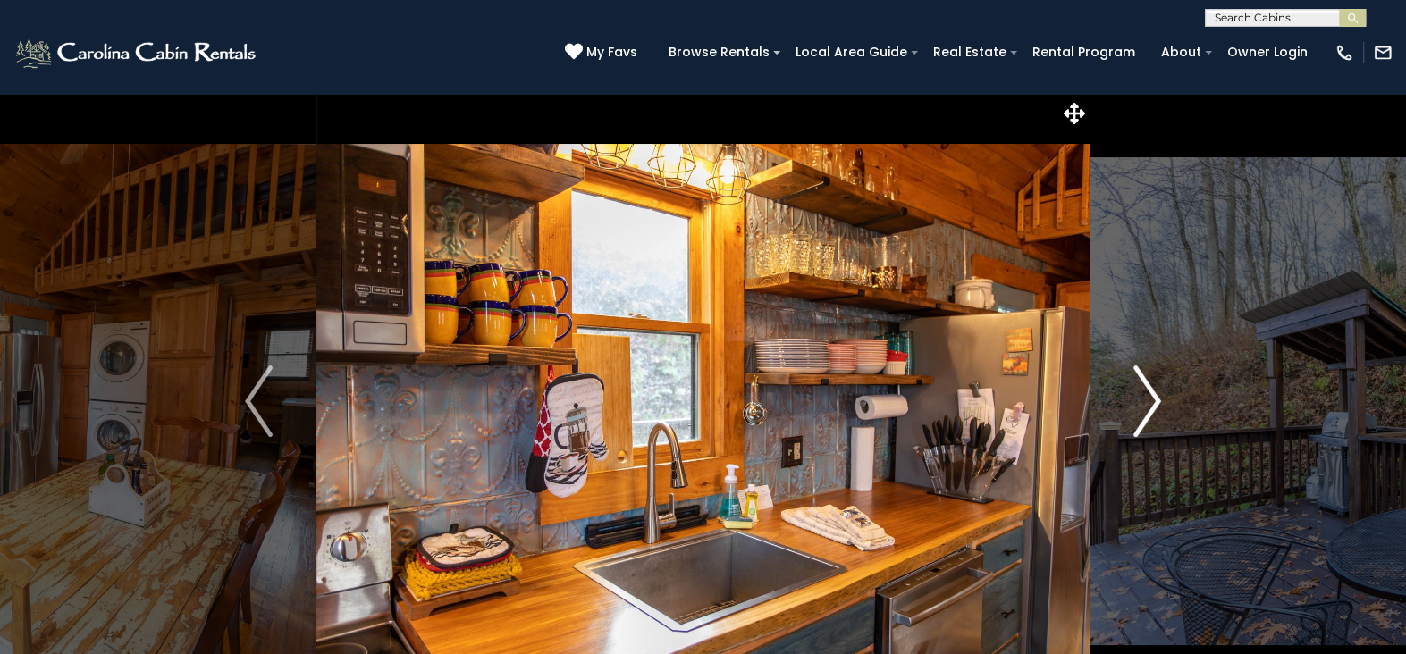
click at [1144, 402] on img "Next" at bounding box center [1147, 402] width 27 height 72
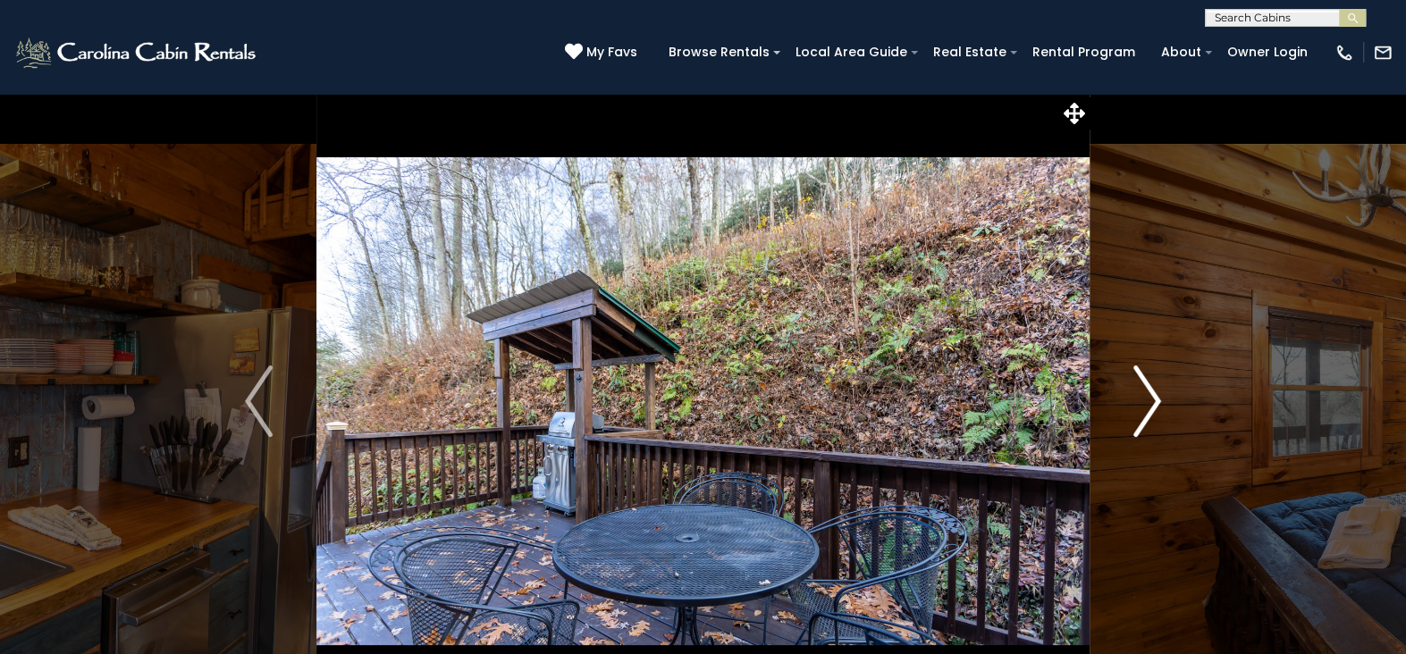
click at [1144, 402] on img "Next" at bounding box center [1147, 402] width 27 height 72
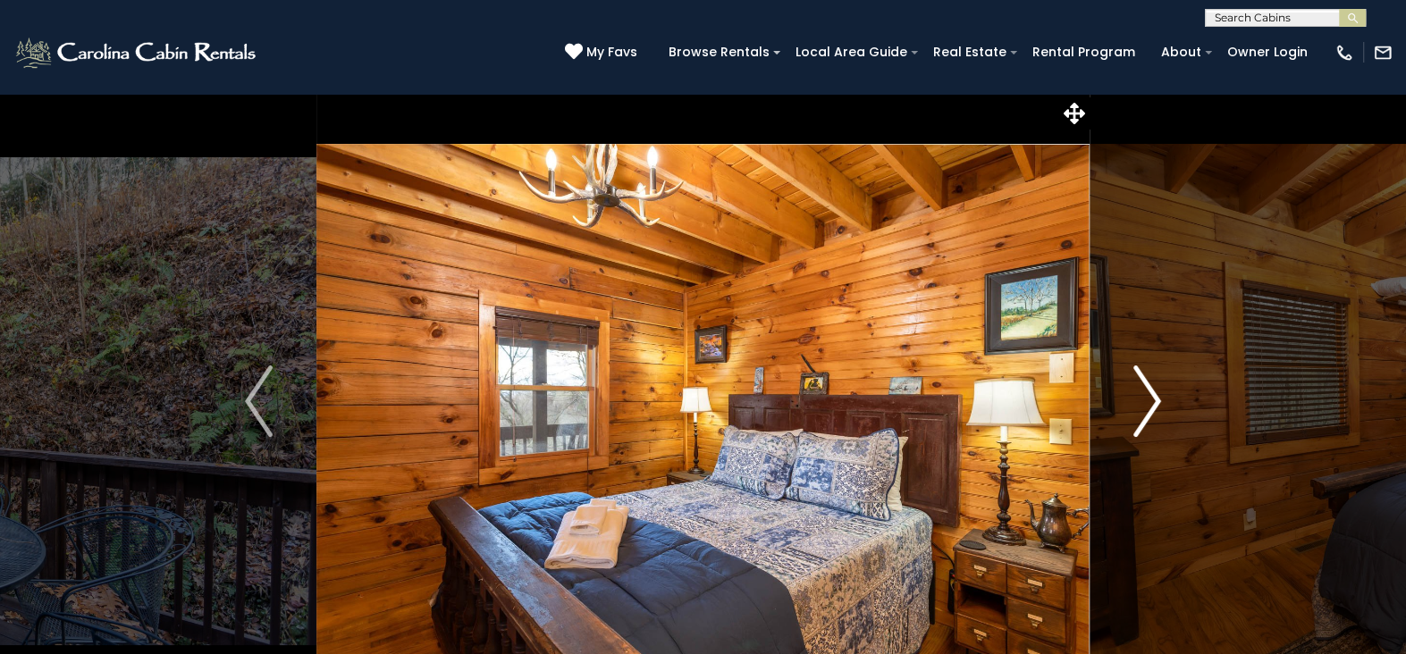
click at [1144, 402] on img "Next" at bounding box center [1147, 402] width 27 height 72
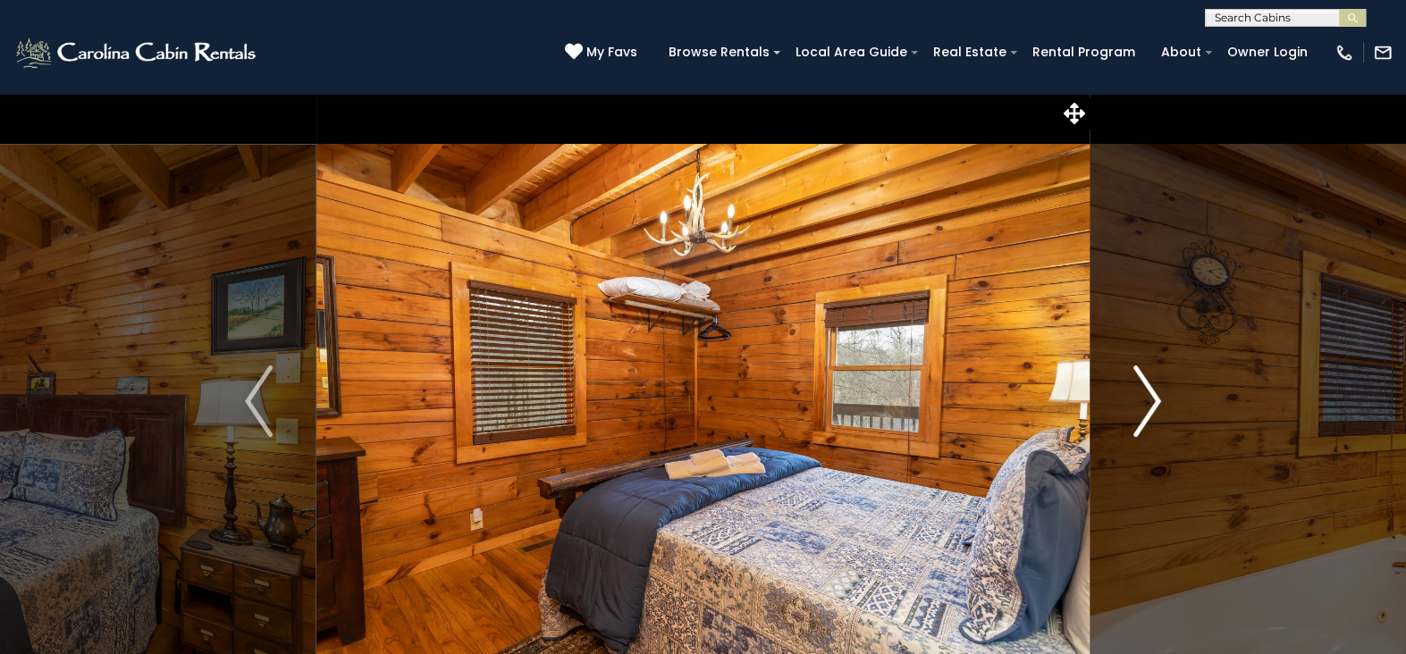
click at [1144, 402] on img "Next" at bounding box center [1147, 402] width 27 height 72
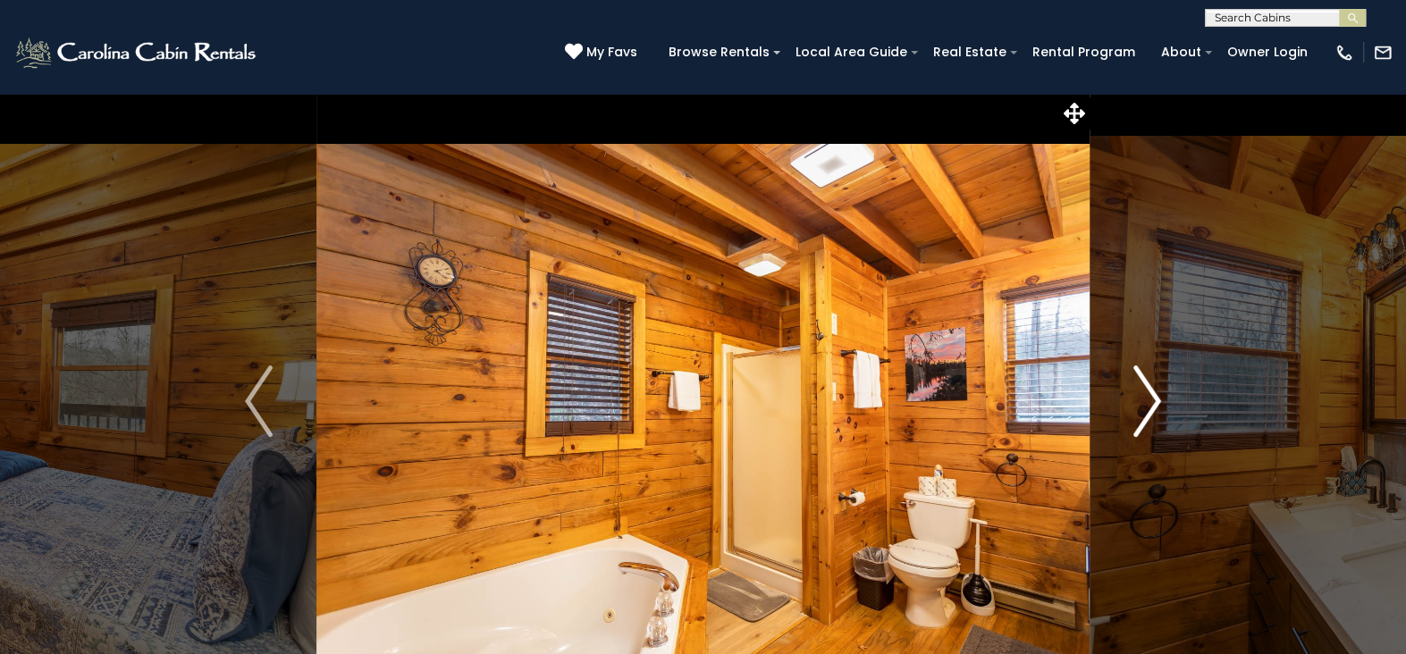
click at [1144, 402] on img "Next" at bounding box center [1147, 402] width 27 height 72
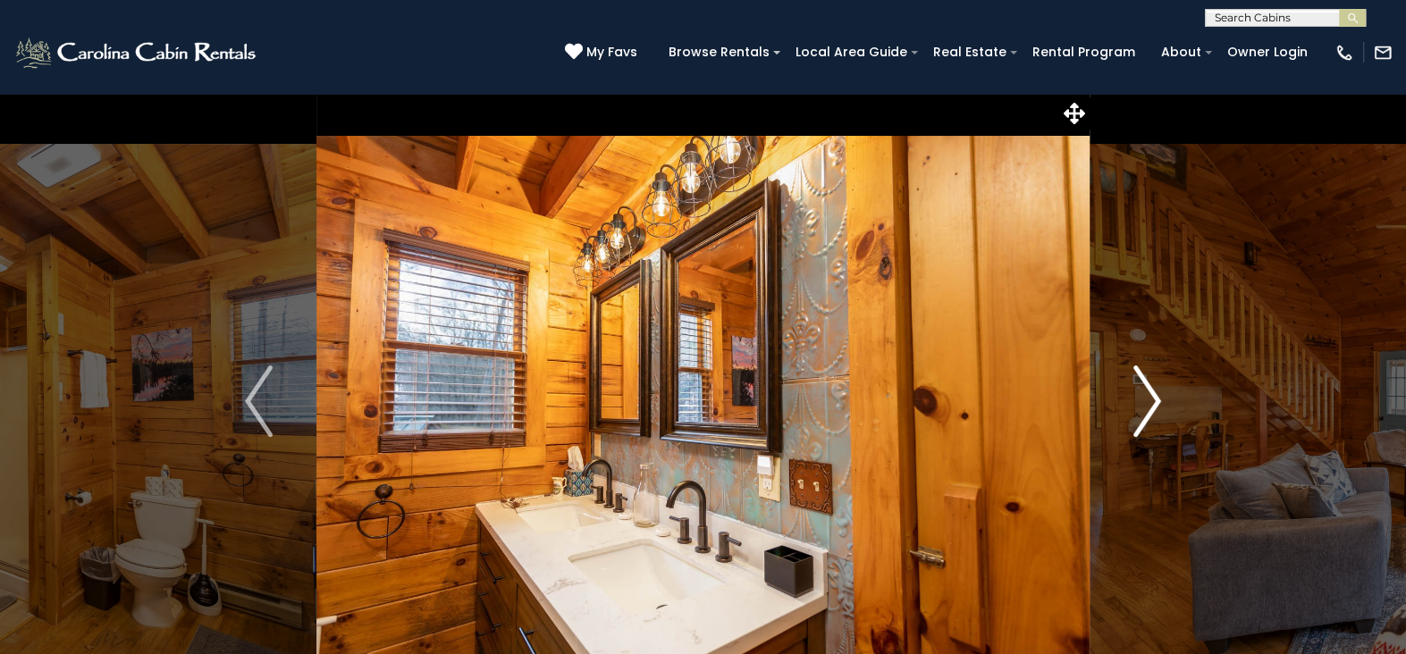
click at [1144, 402] on img "Next" at bounding box center [1147, 402] width 27 height 72
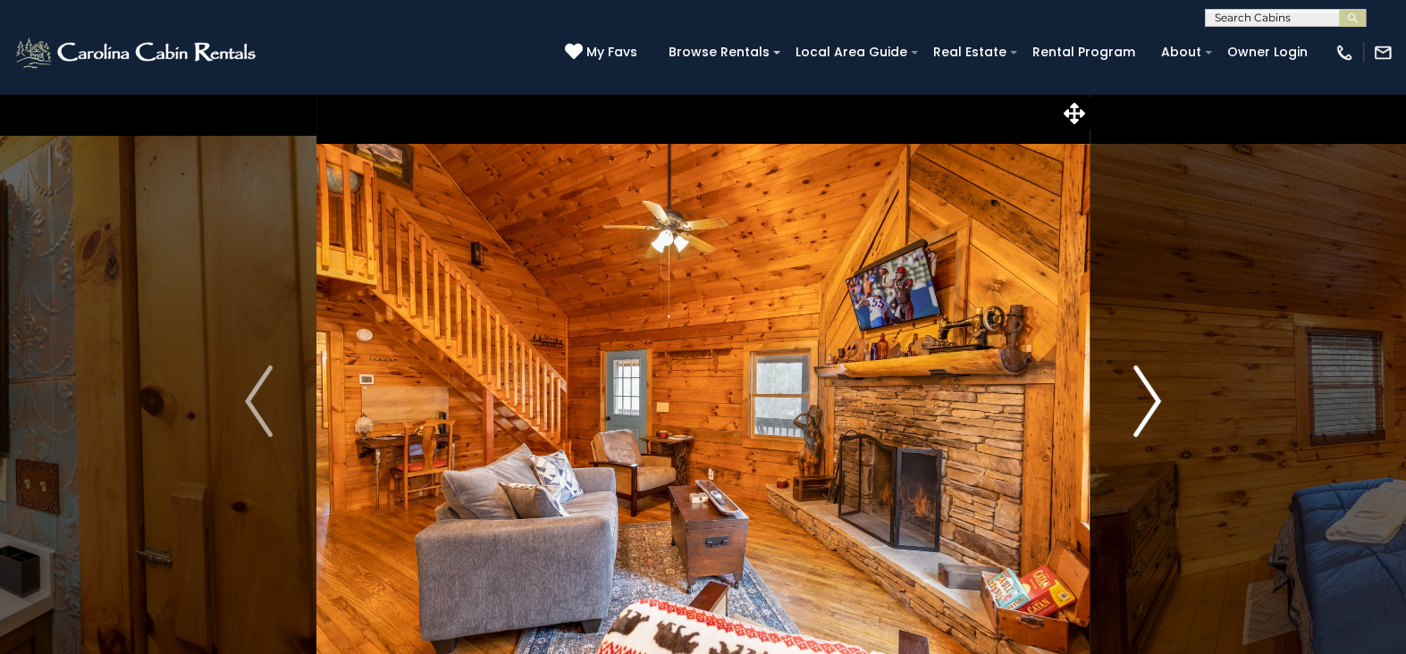
click at [1144, 402] on img "Next" at bounding box center [1147, 402] width 27 height 72
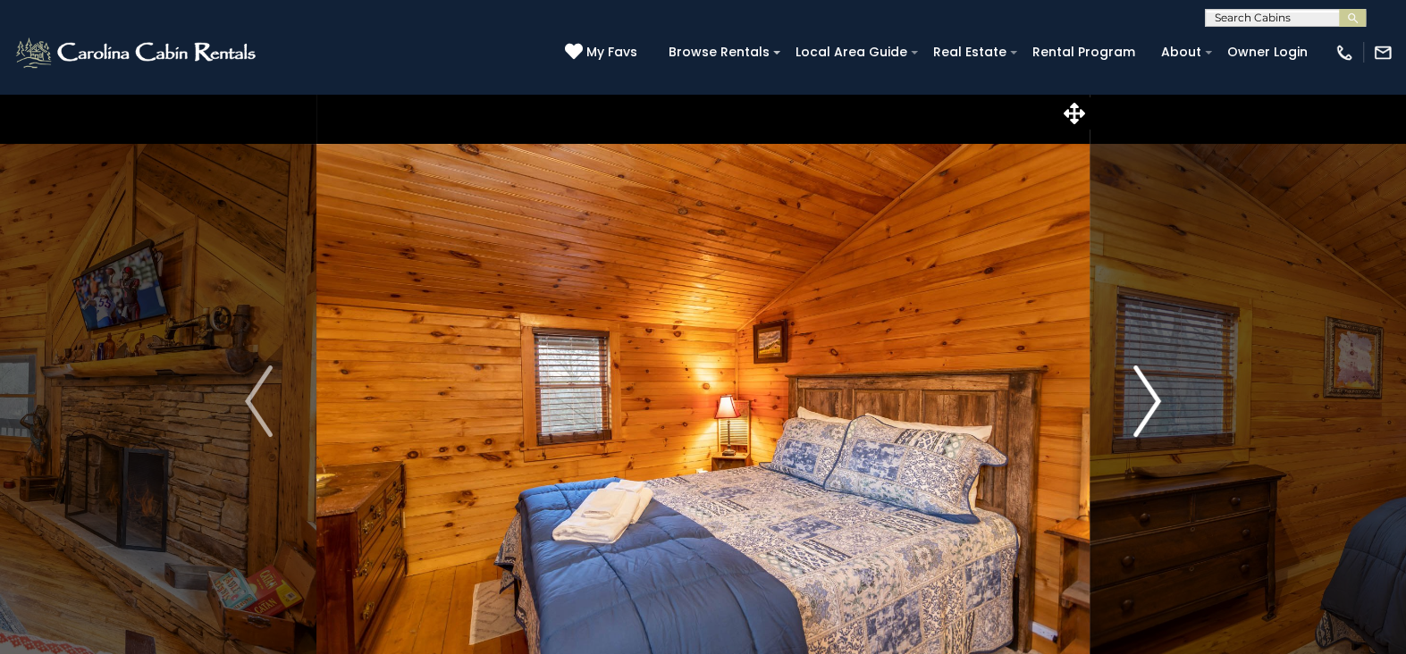
click at [1144, 402] on img "Next" at bounding box center [1147, 402] width 27 height 72
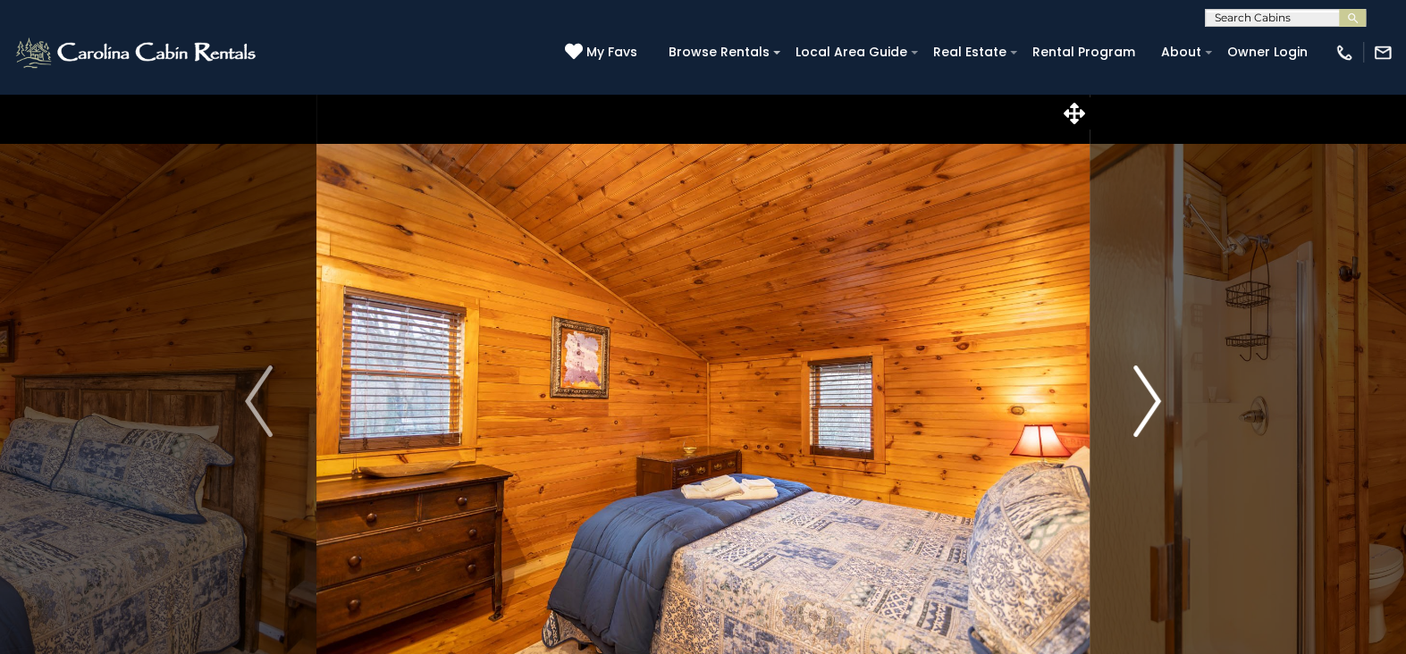
click at [1144, 402] on img "Next" at bounding box center [1147, 402] width 27 height 72
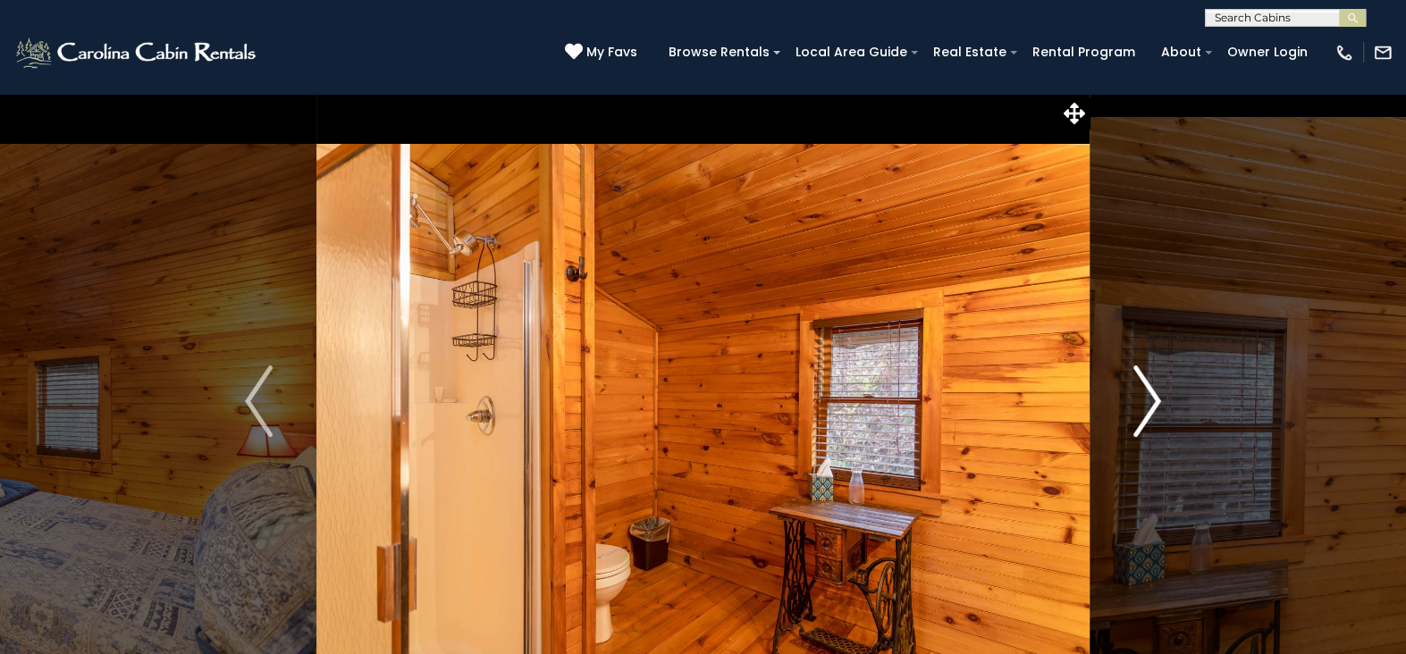
click at [1144, 402] on img "Next" at bounding box center [1147, 402] width 27 height 72
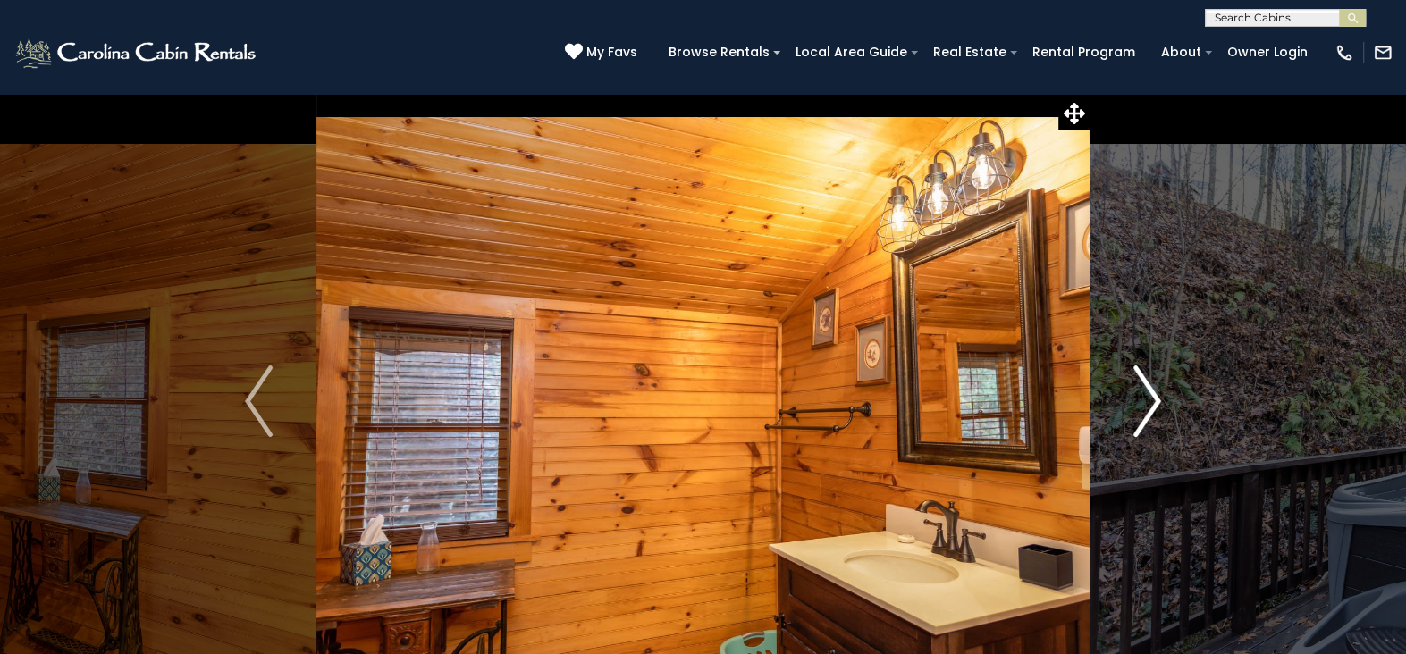
click at [1144, 402] on img "Next" at bounding box center [1147, 402] width 27 height 72
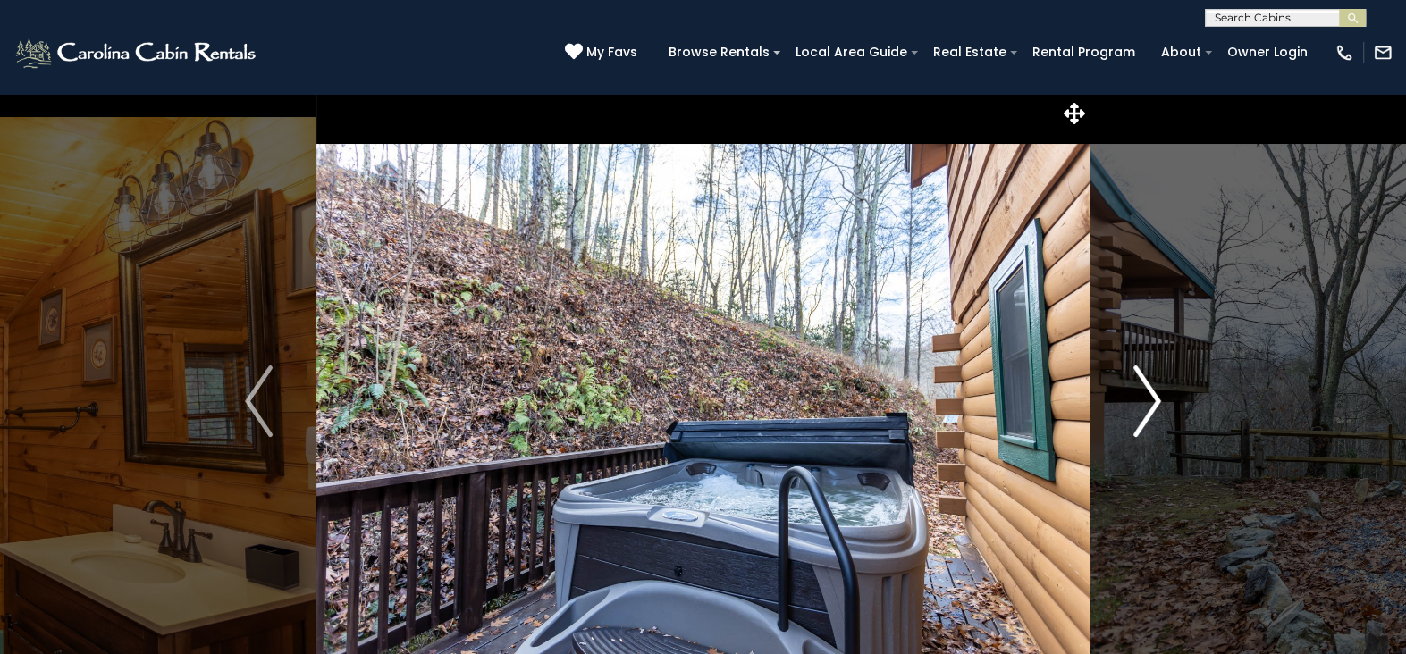
click at [1144, 402] on img "Next" at bounding box center [1147, 402] width 27 height 72
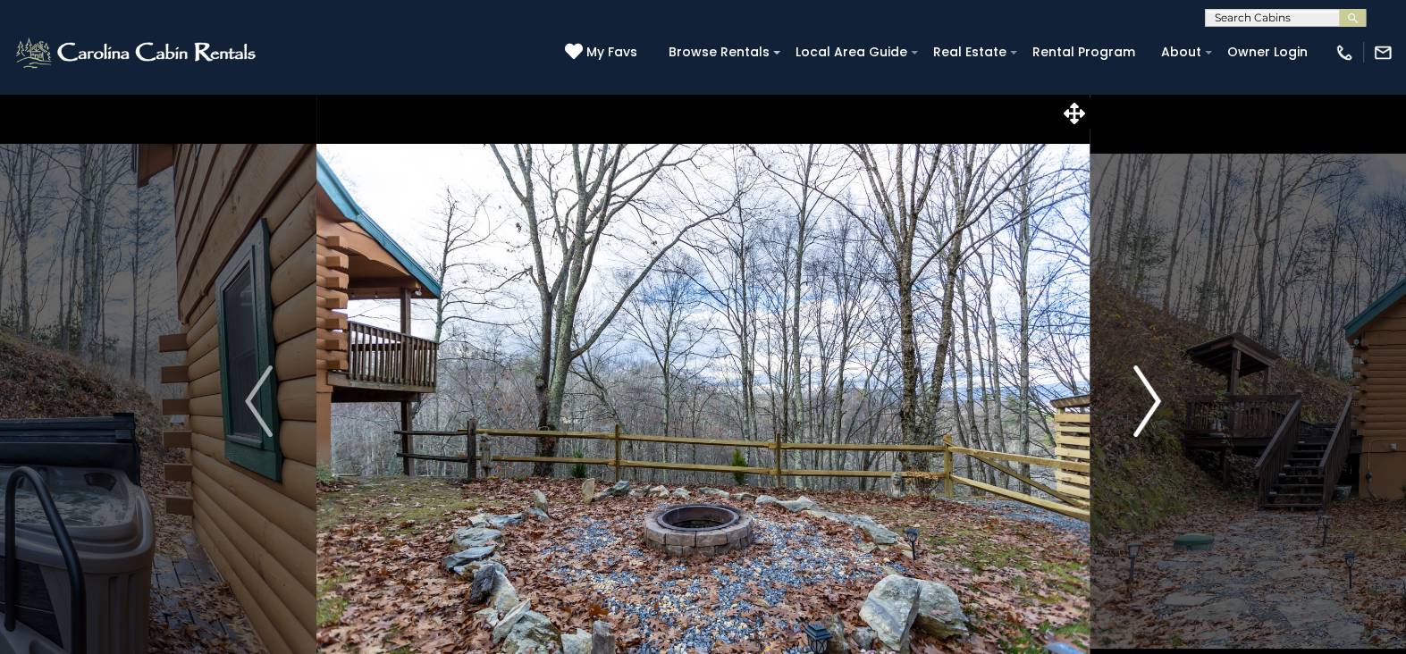
click at [1144, 402] on img "Next" at bounding box center [1147, 402] width 27 height 72
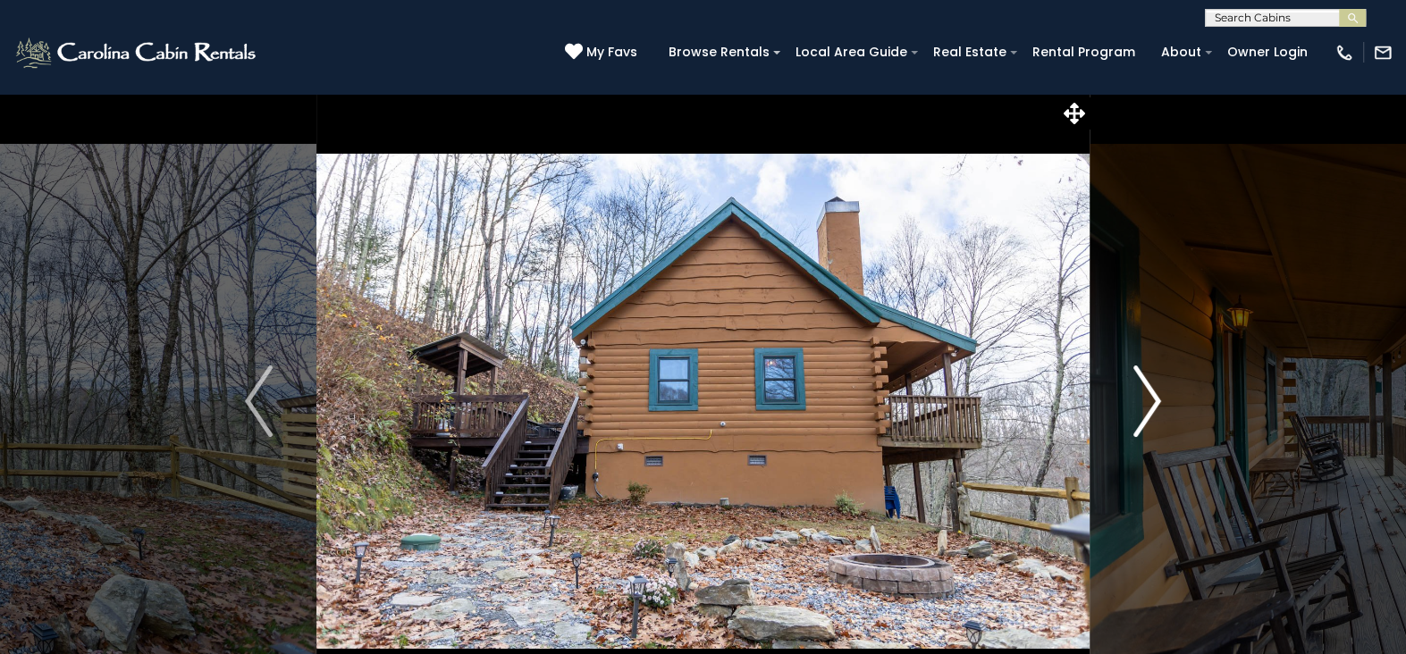
click at [1144, 402] on img "Next" at bounding box center [1147, 402] width 27 height 72
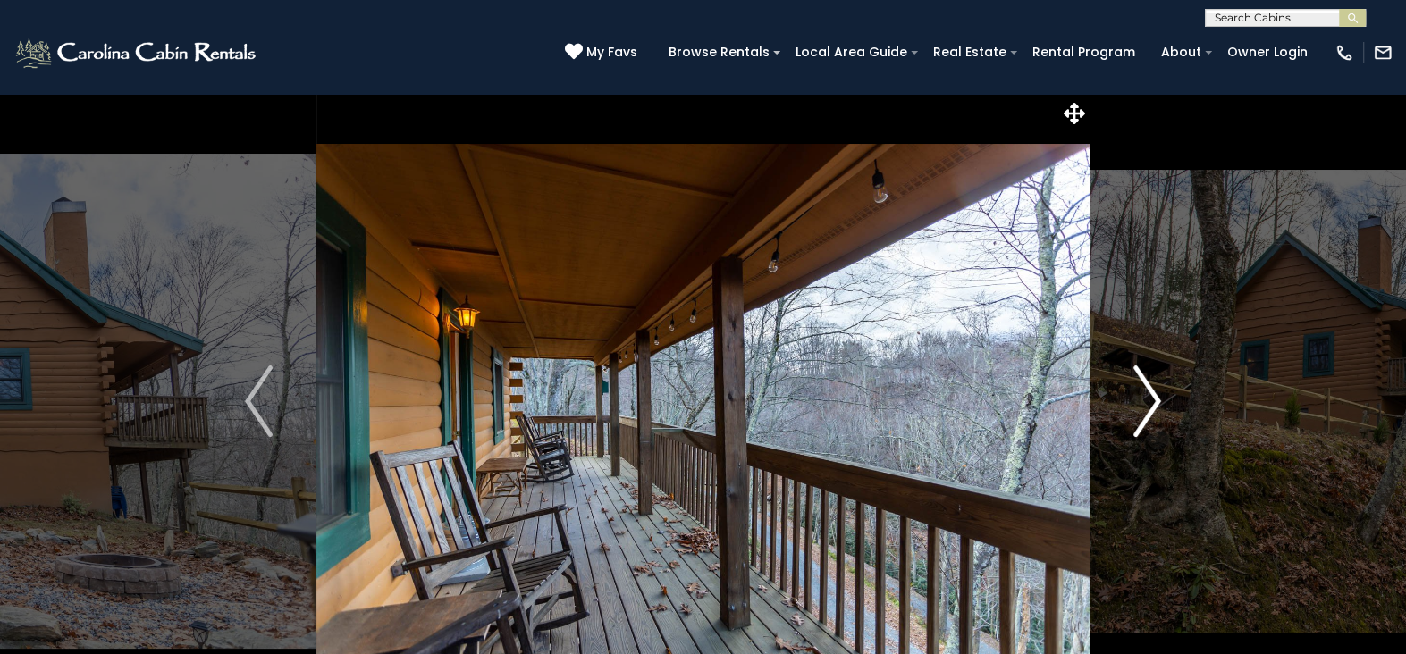
click at [1144, 402] on img "Next" at bounding box center [1147, 402] width 27 height 72
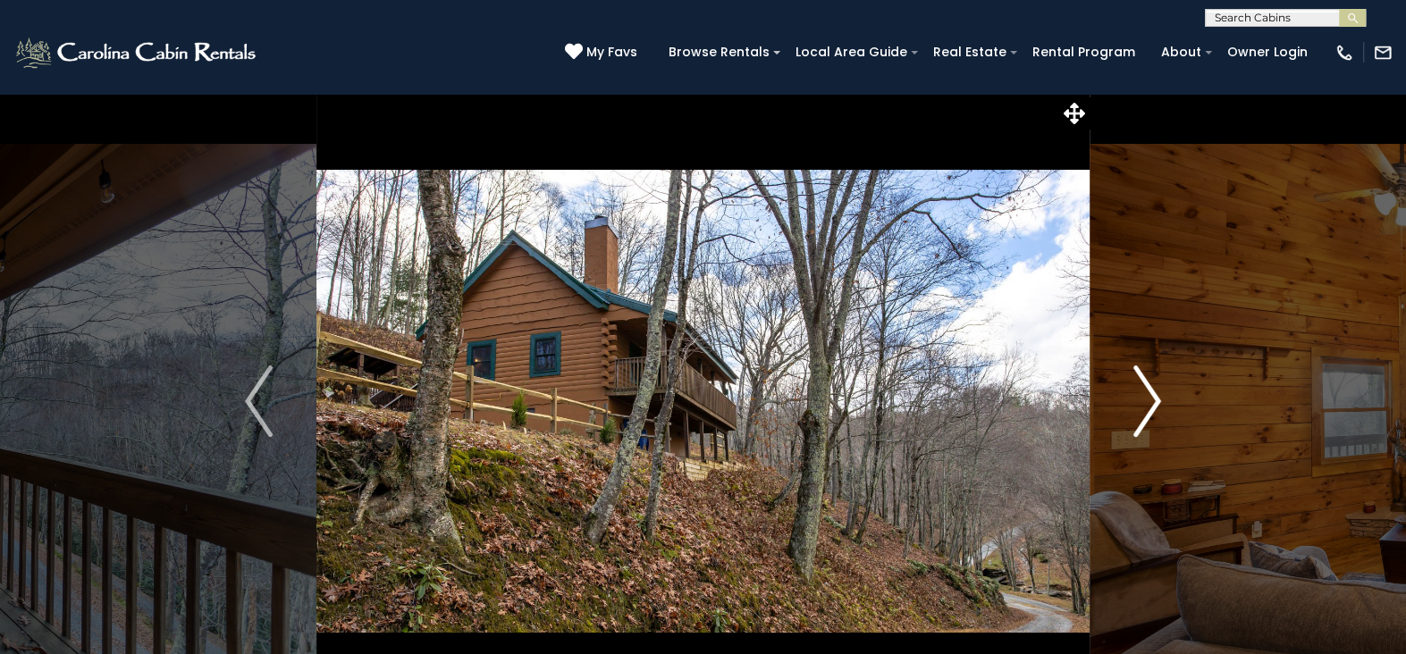
click at [1144, 402] on img "Next" at bounding box center [1147, 402] width 27 height 72
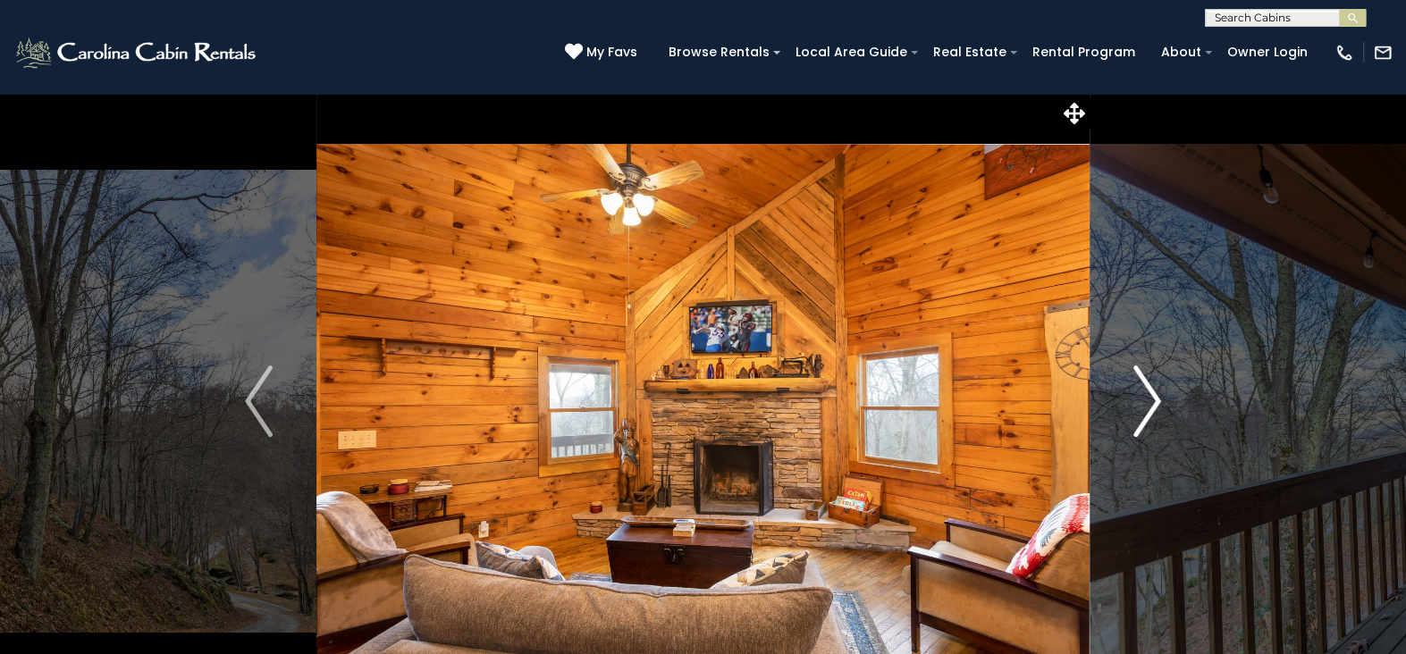
click at [1144, 402] on img "Next" at bounding box center [1147, 402] width 27 height 72
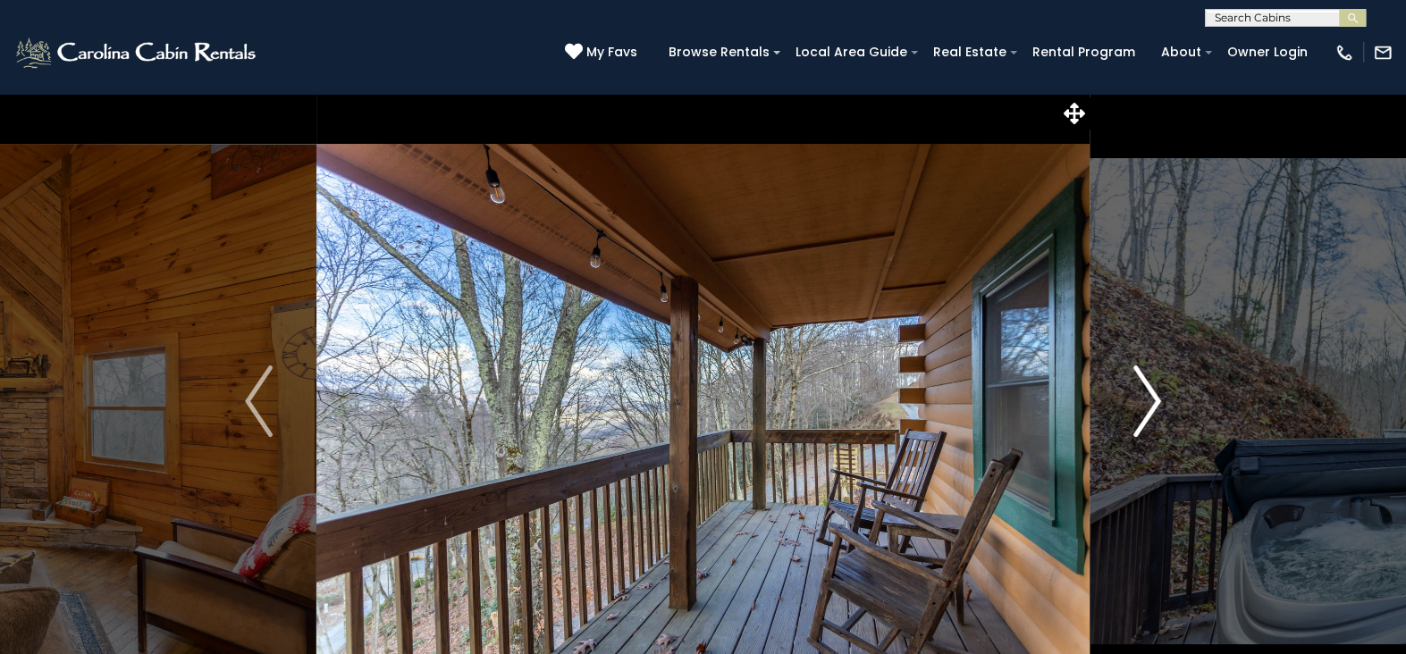
click at [1144, 402] on img "Next" at bounding box center [1147, 402] width 27 height 72
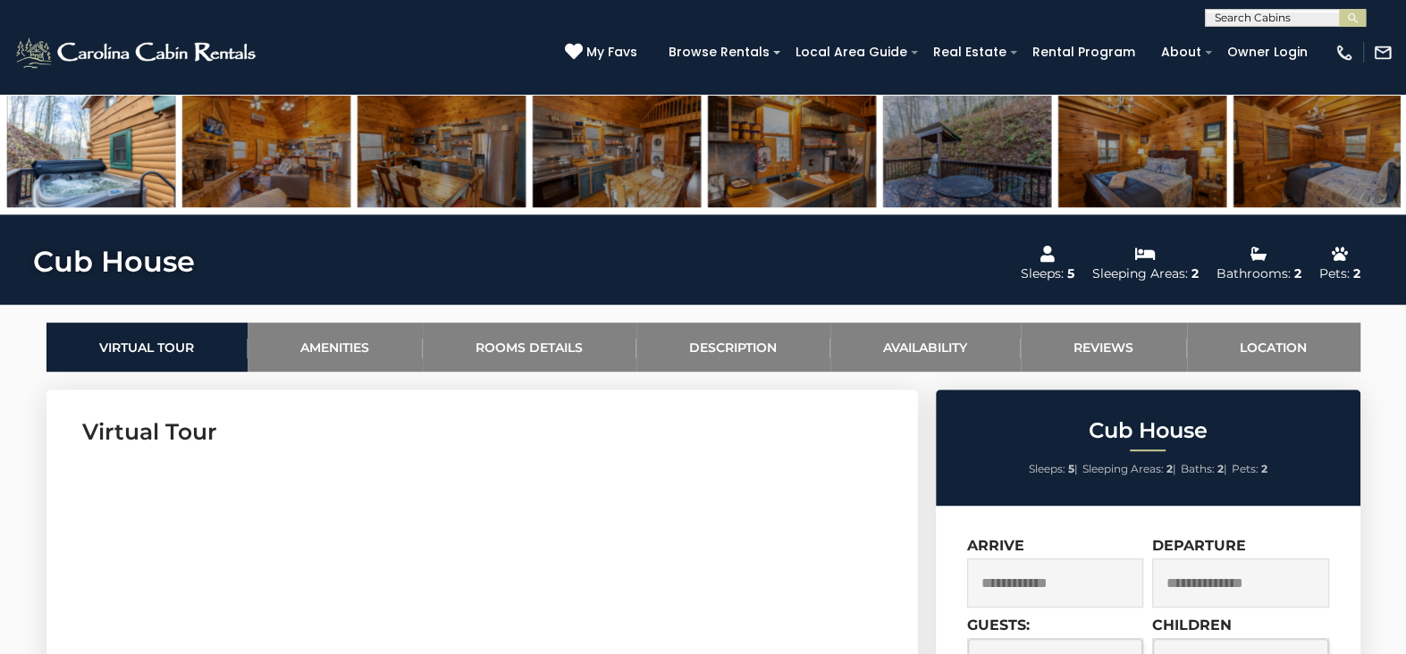
scroll to position [626, 0]
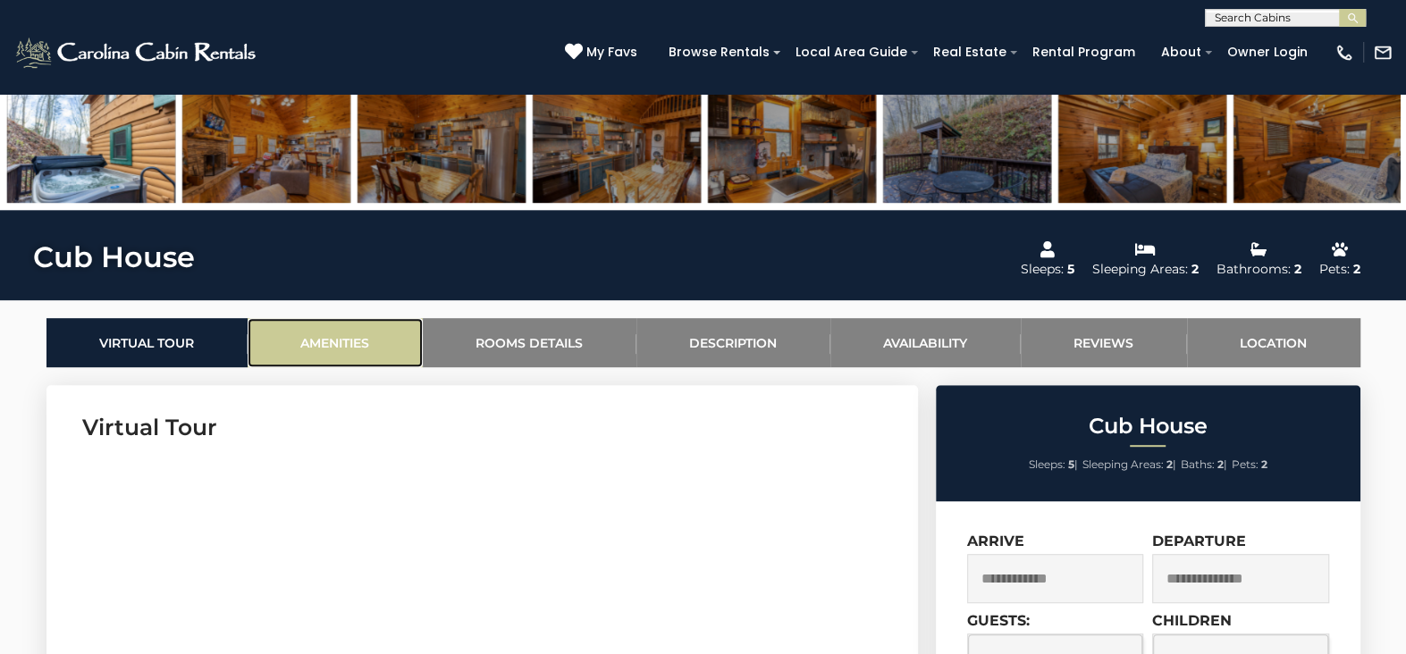
click at [320, 339] on link "Amenities" at bounding box center [335, 342] width 175 height 49
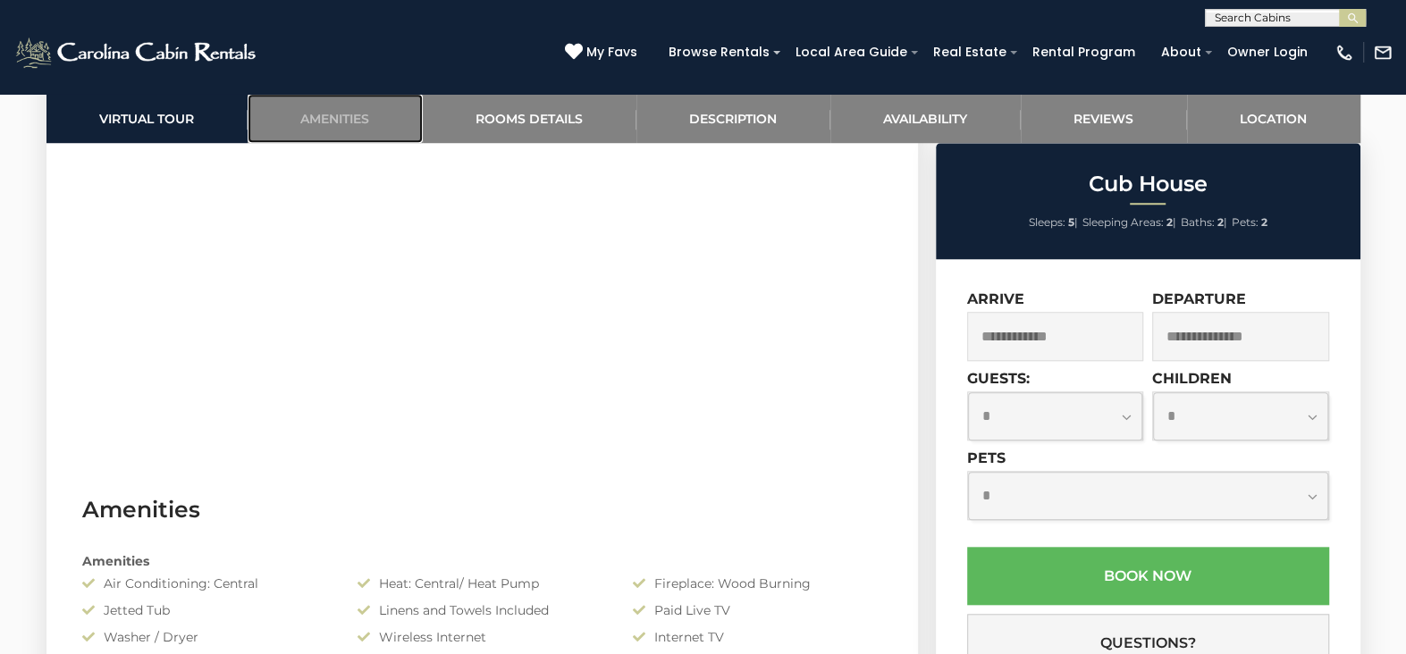
scroll to position [1064, 0]
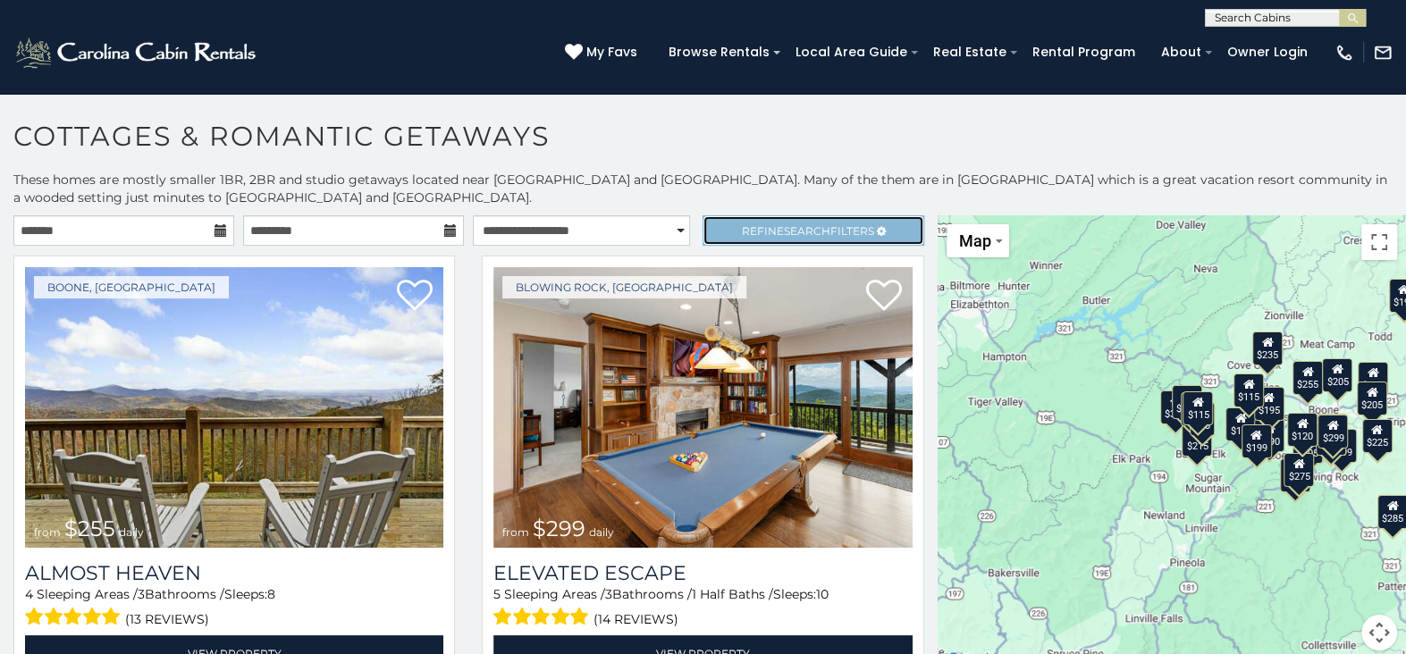
click at [816, 228] on span "Refine Search Filters" at bounding box center [808, 230] width 132 height 13
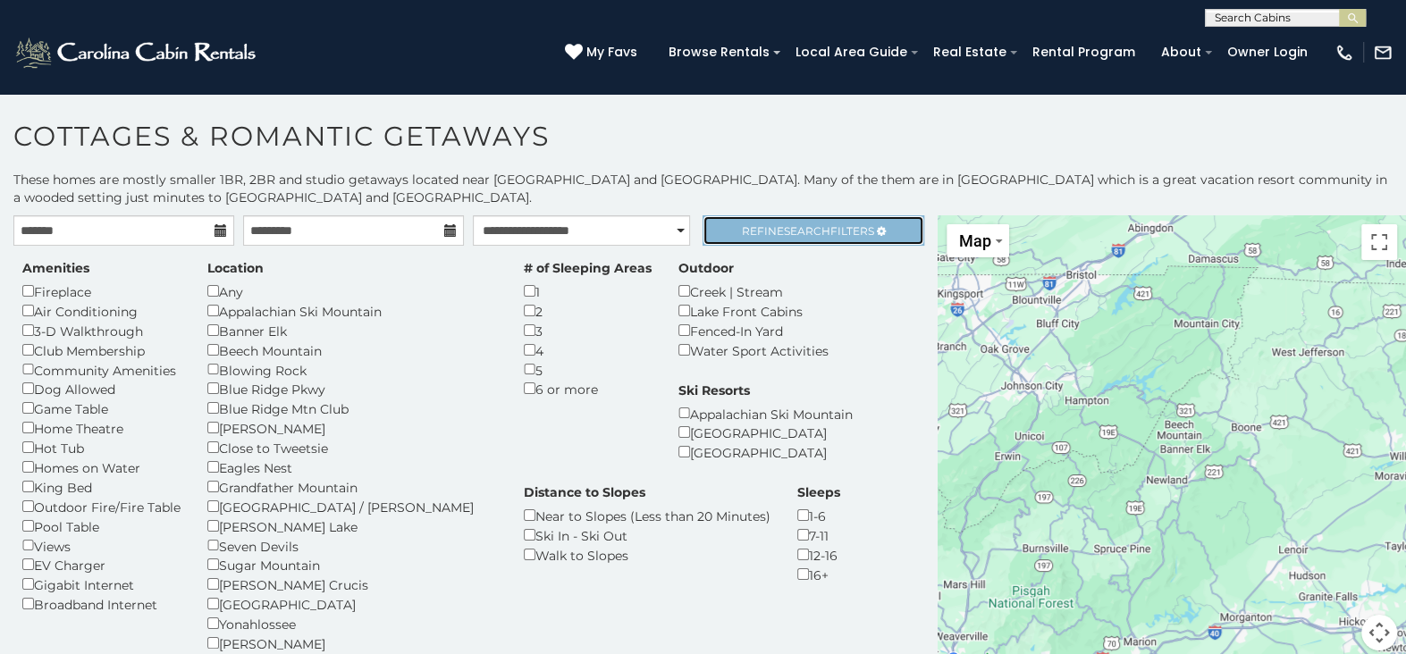
click at [821, 234] on span "Refine Search Filters" at bounding box center [808, 230] width 132 height 13
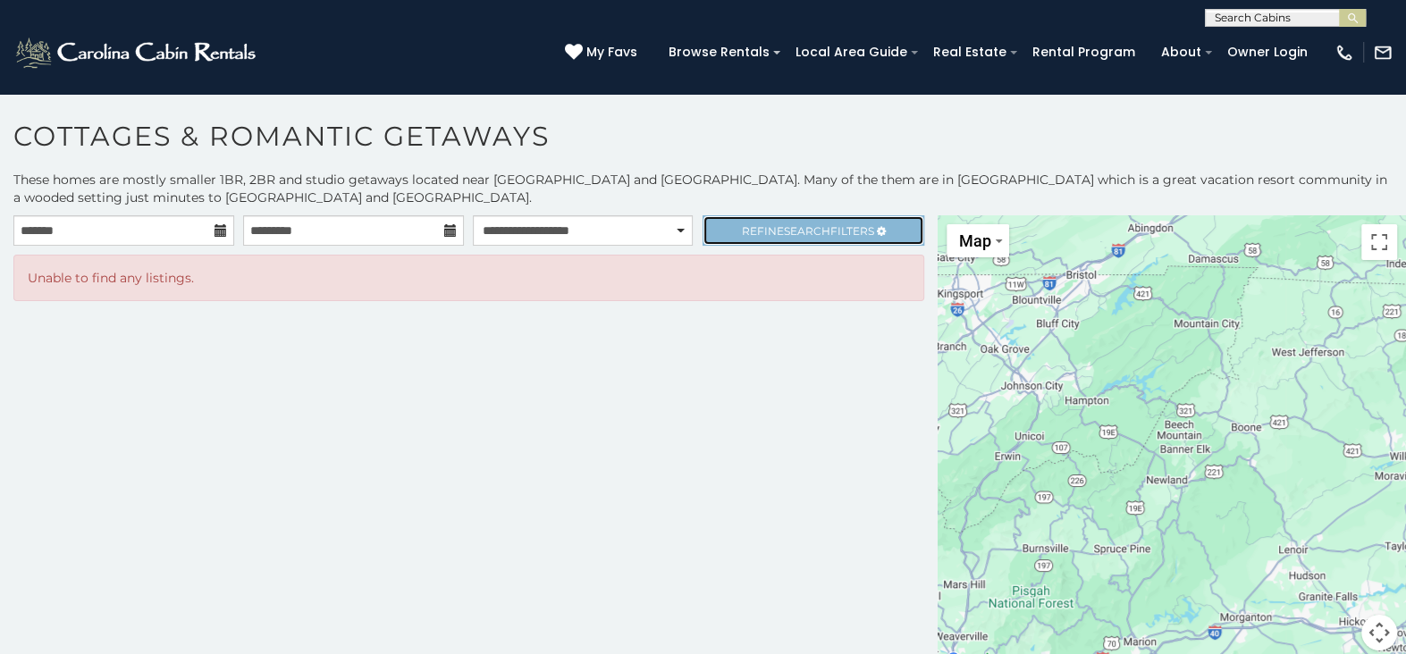
click at [806, 227] on span "Search" at bounding box center [807, 230] width 46 height 13
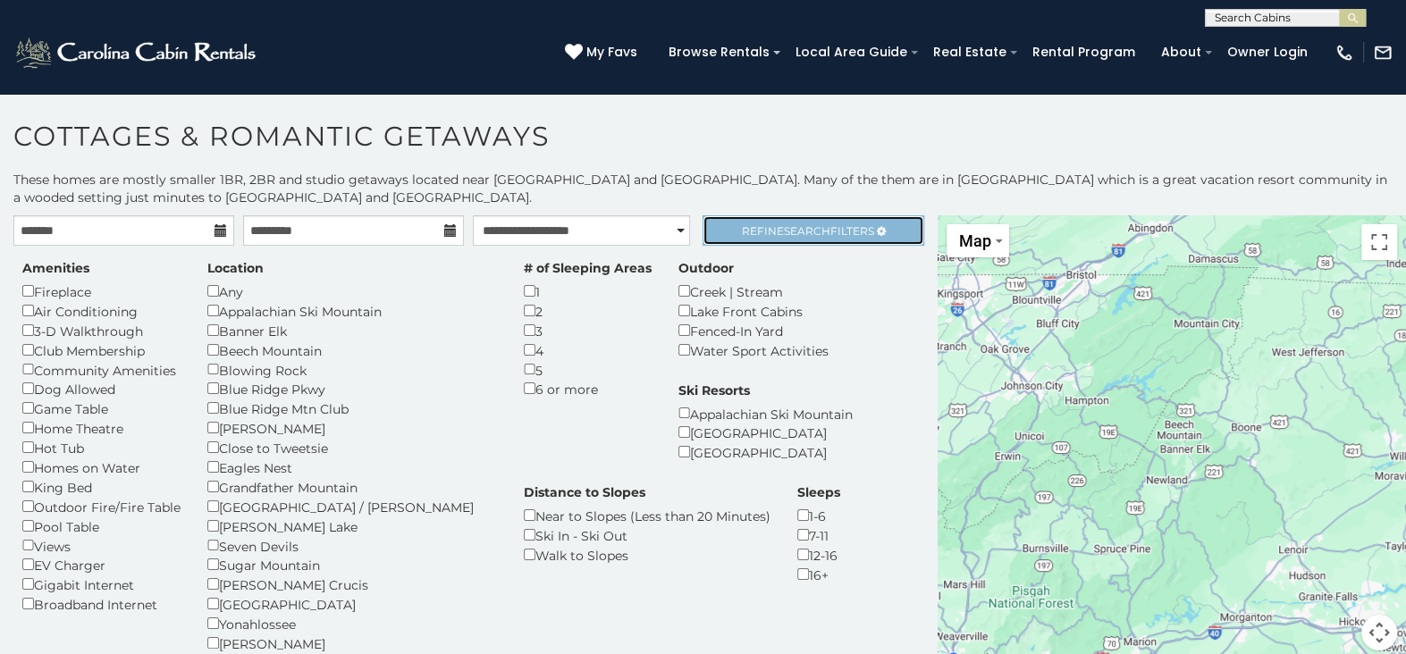
click at [818, 228] on span "Refine Search Filters" at bounding box center [808, 230] width 132 height 13
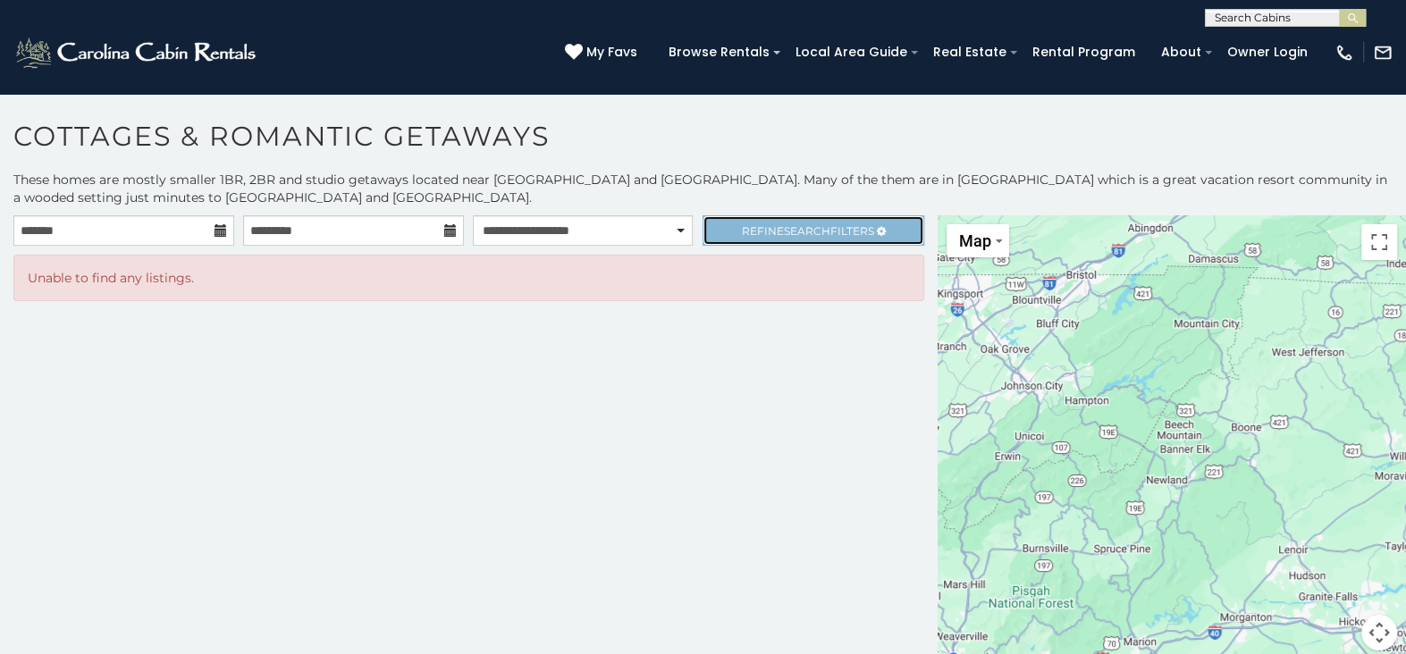
click at [790, 224] on span "Search" at bounding box center [807, 230] width 46 height 13
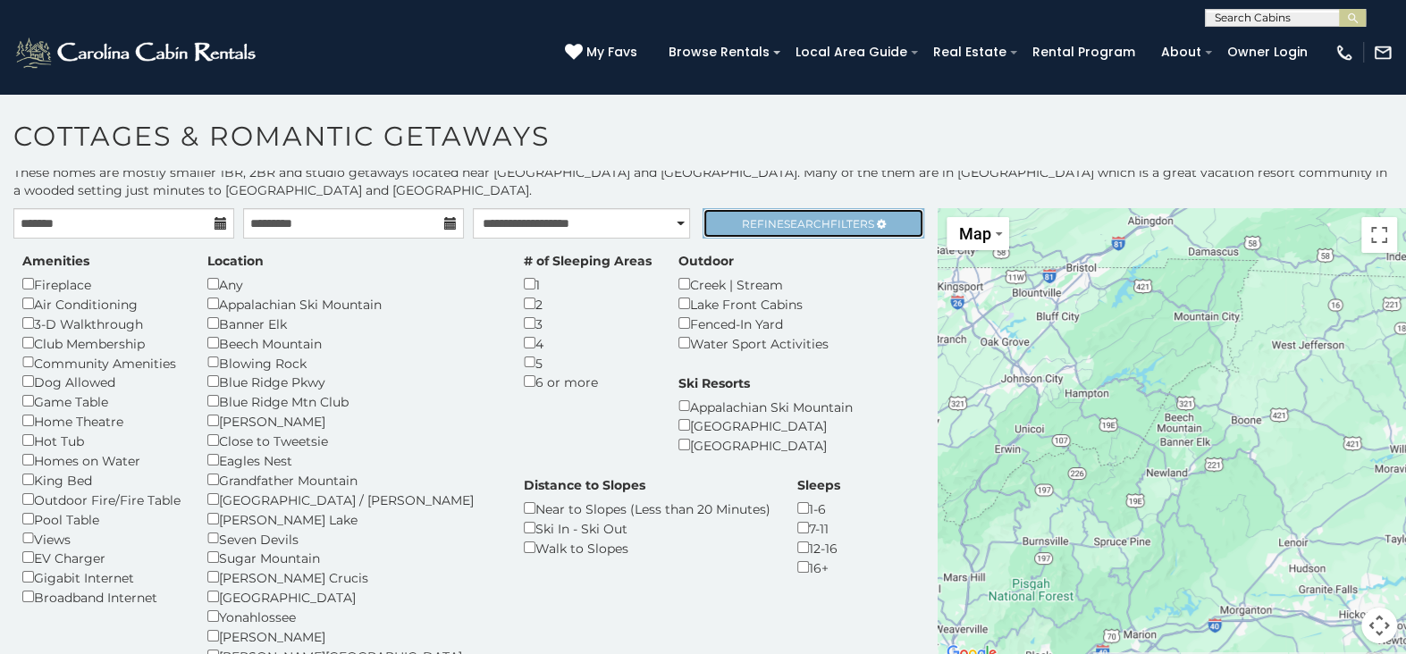
click at [784, 224] on span "Search" at bounding box center [807, 223] width 46 height 13
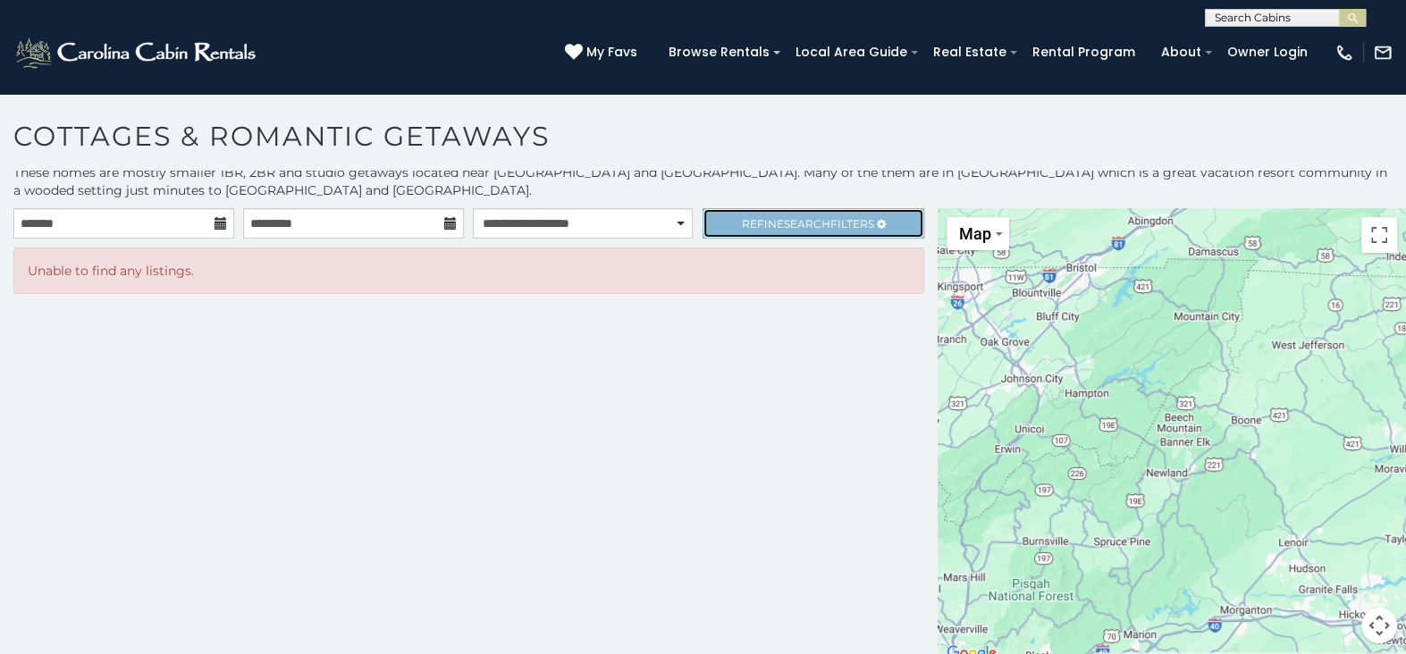
click at [763, 217] on span "Refine Search Filters" at bounding box center [808, 223] width 132 height 13
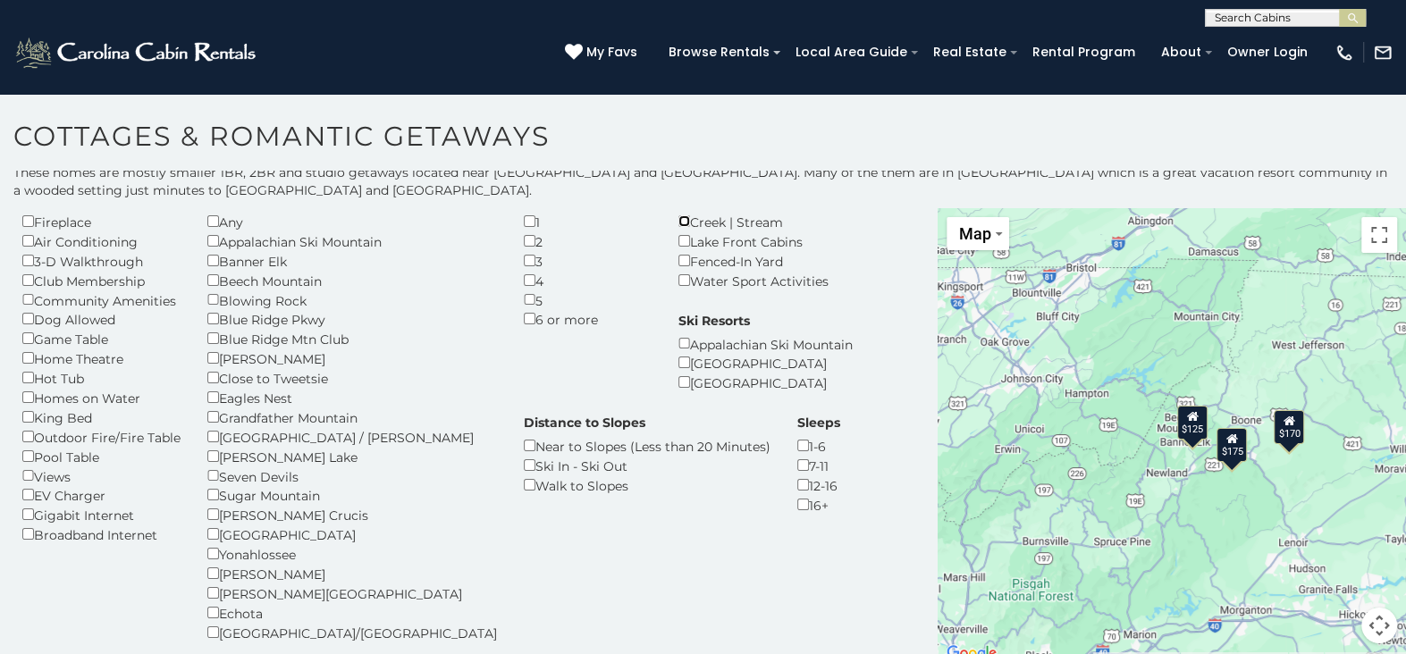
scroll to position [89, 0]
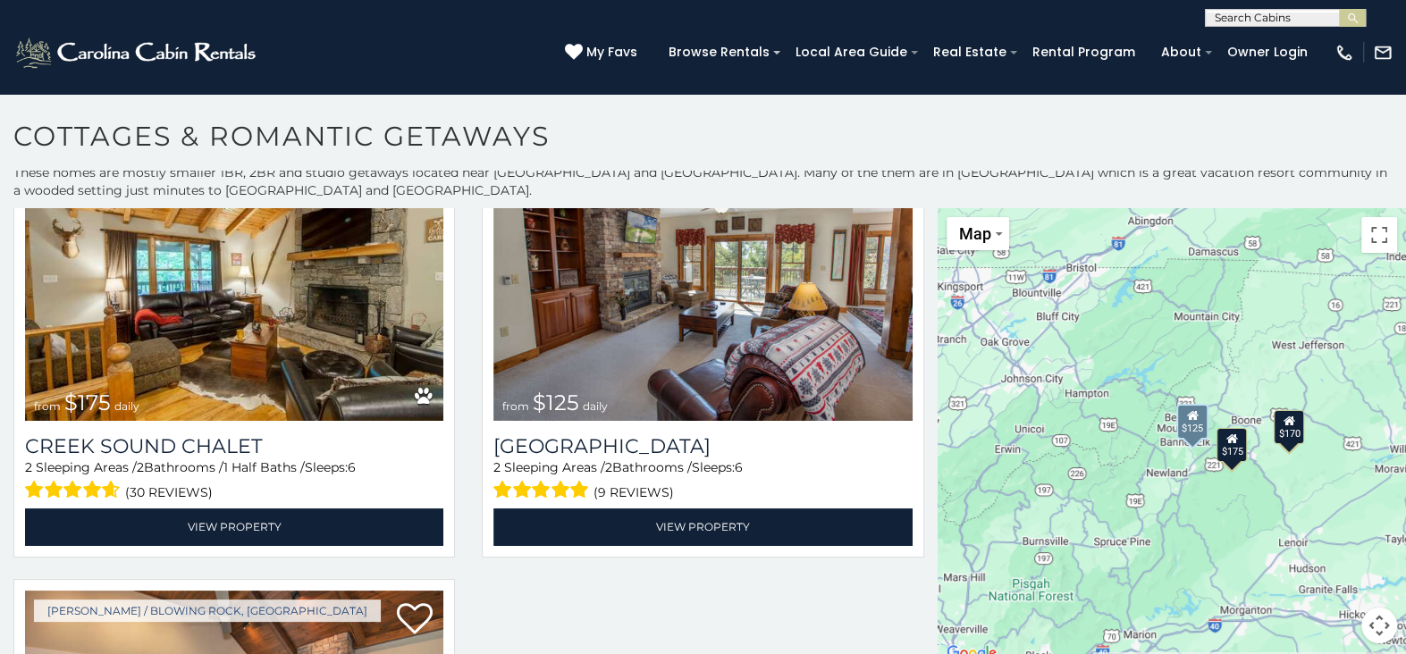
scroll to position [544, 0]
